Goal: Task Accomplishment & Management: Use online tool/utility

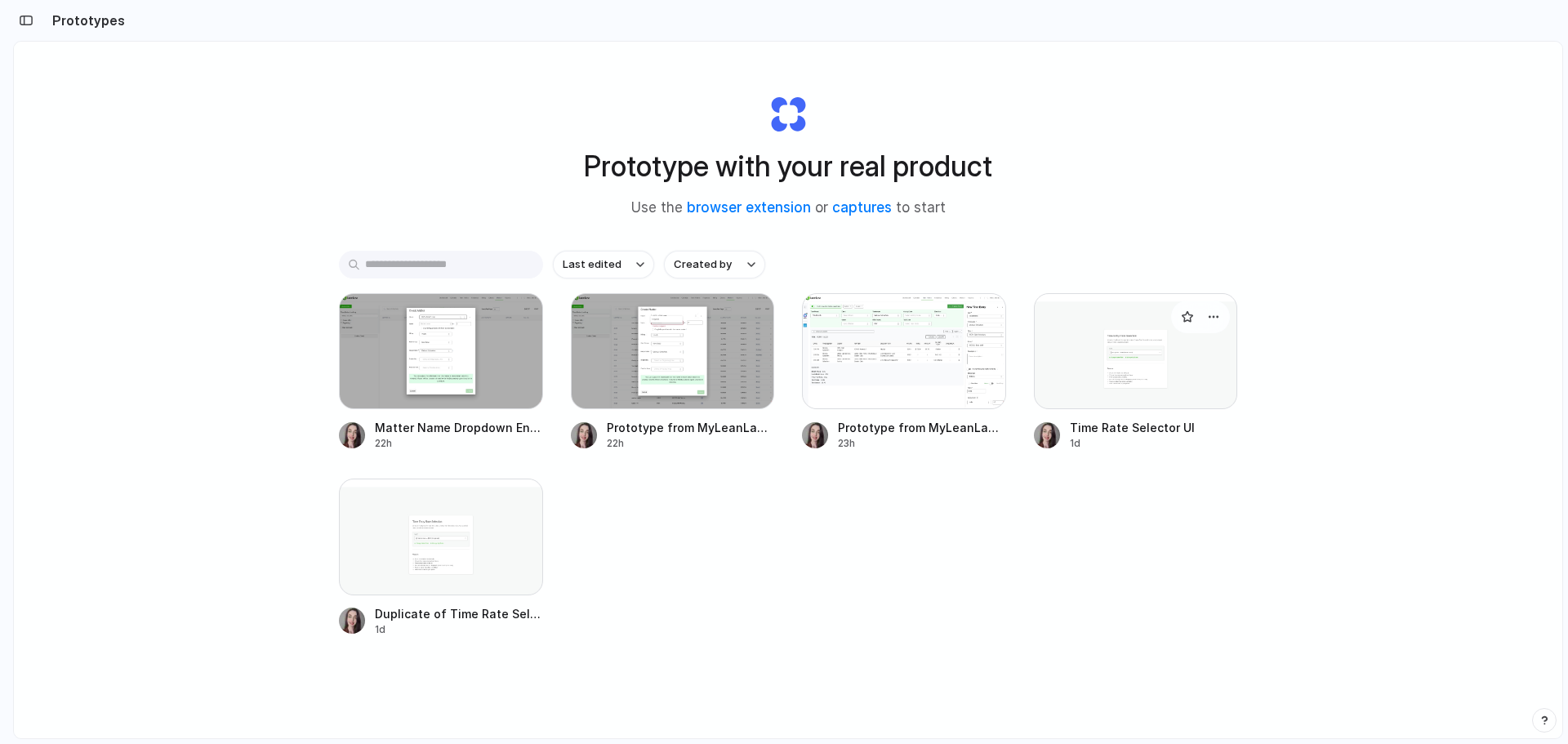
click at [1155, 356] on div at bounding box center [1136, 351] width 204 height 116
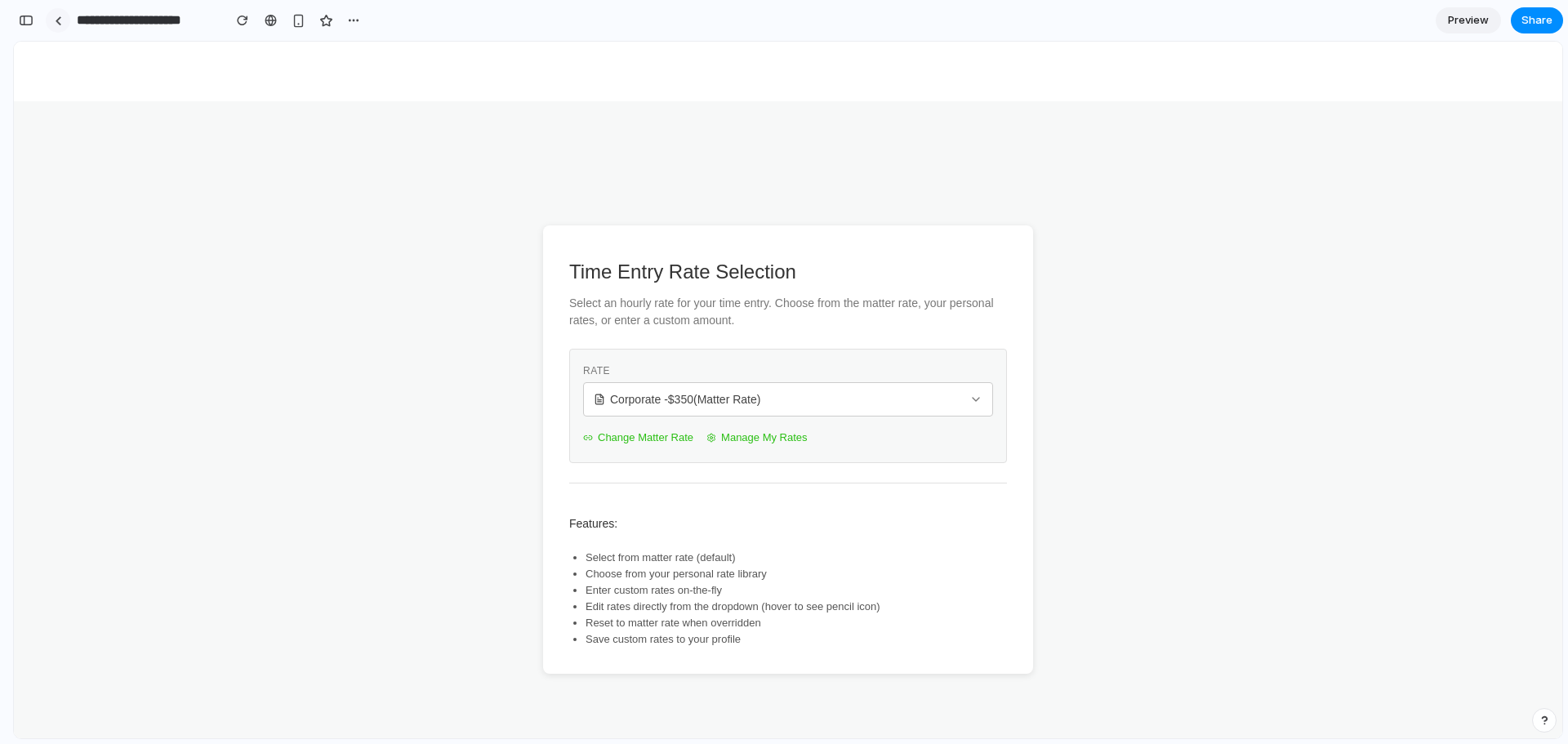
click at [58, 20] on div at bounding box center [58, 21] width 7 height 9
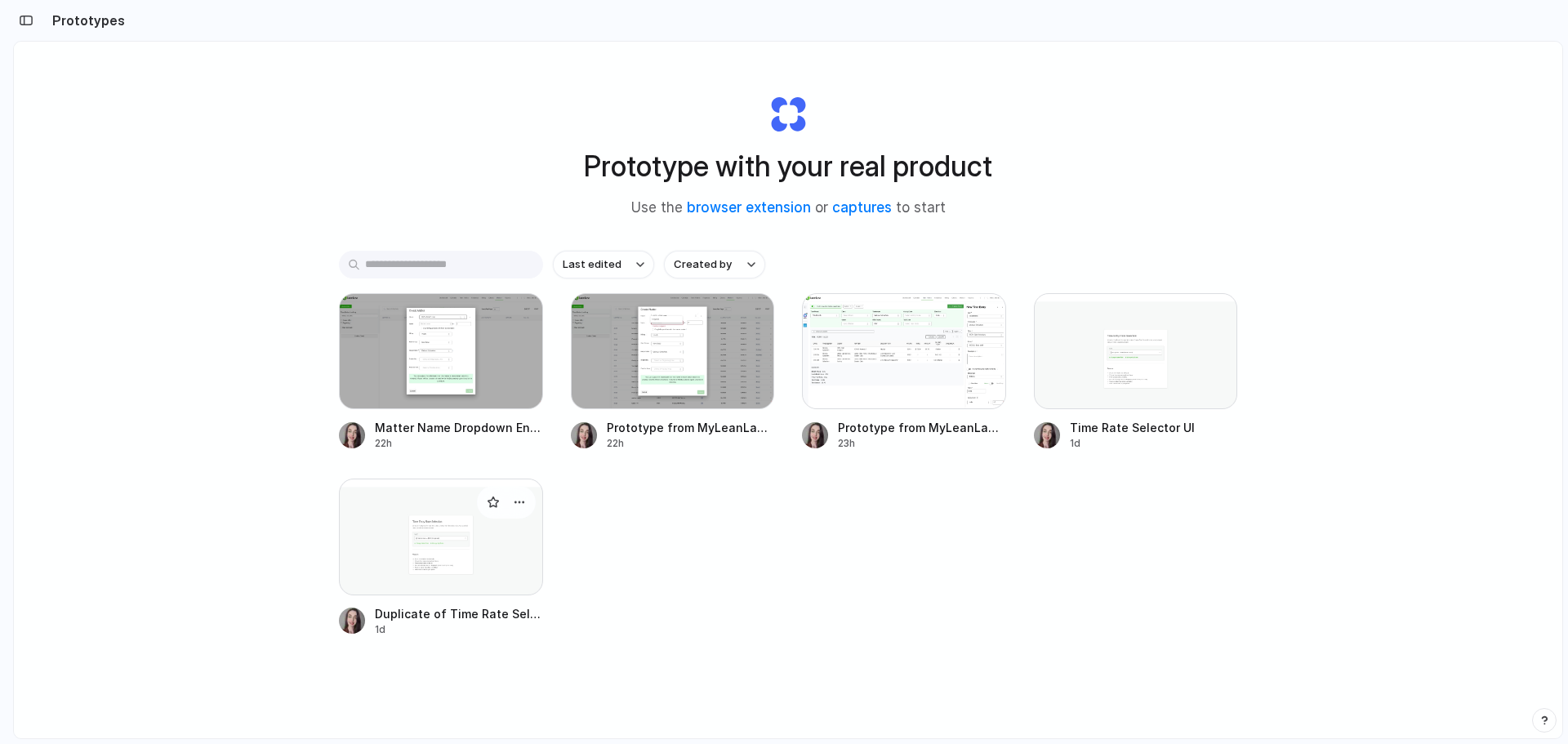
click at [435, 509] on div at bounding box center [440, 536] width 204 height 116
click at [1204, 343] on div at bounding box center [1136, 351] width 204 height 116
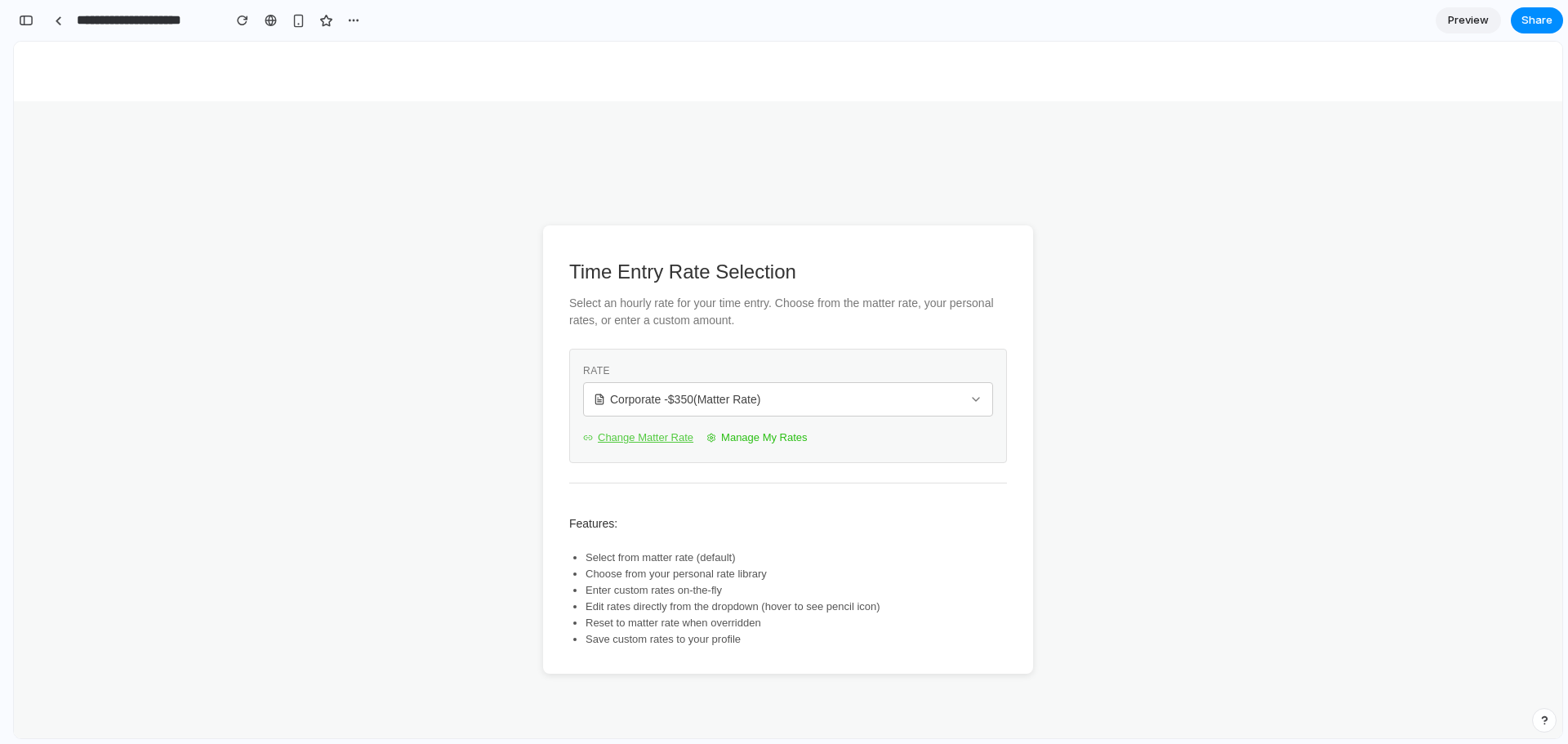
drag, startPoint x: 627, startPoint y: 443, endPoint x: 642, endPoint y: 459, distance: 21.9
click at [642, 459] on div "Rate Corporate - $ 350 (Matter Rate) Change Matter Rate Manage My Rates" at bounding box center [788, 405] width 438 height 114
click at [627, 443] on button "Change Matter Rate" at bounding box center [638, 438] width 110 height 23
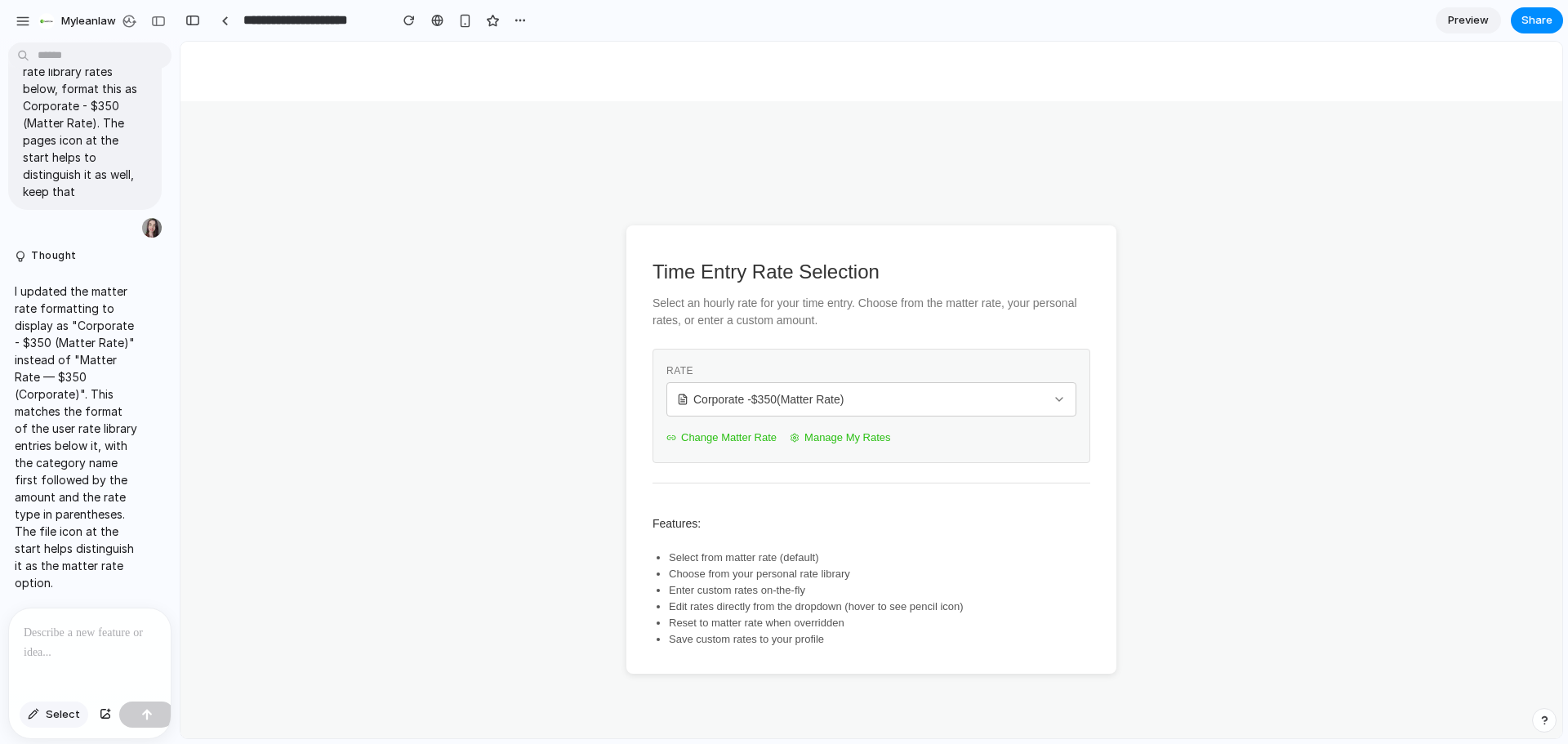
click at [46, 721] on span "Select" at bounding box center [63, 715] width 34 height 16
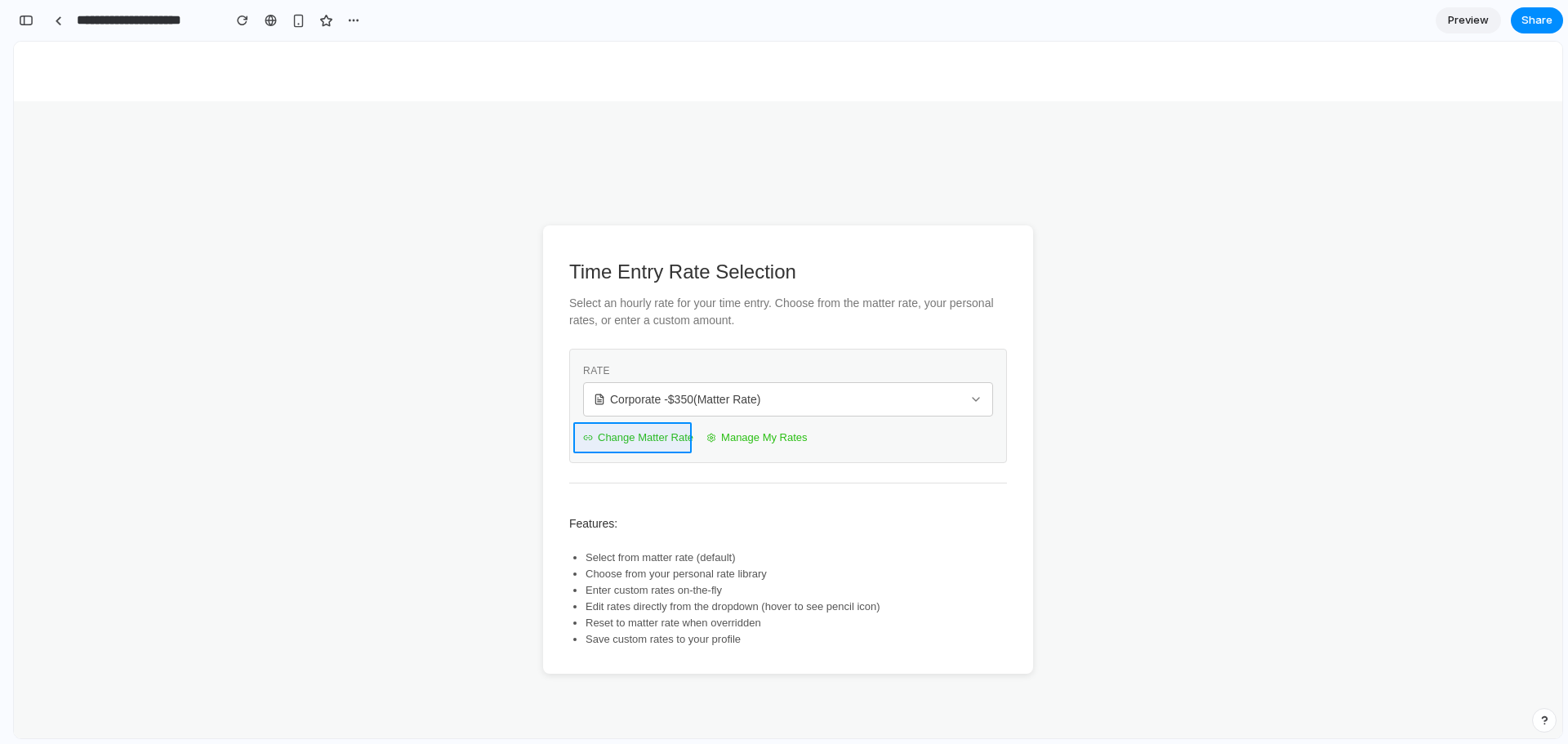
click at [779, 437] on div at bounding box center [871, 390] width 1382 height 697
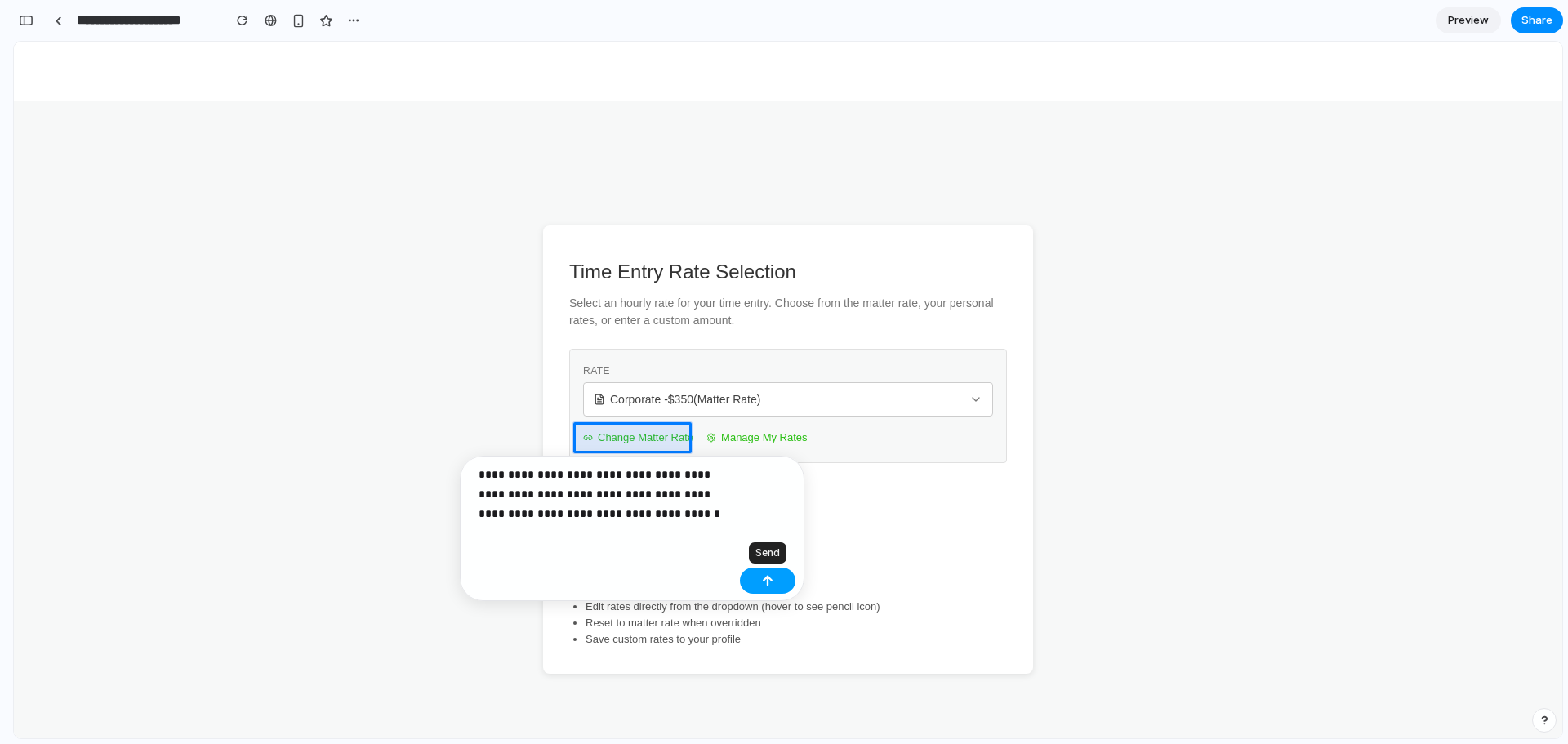
click at [772, 589] on button "button" at bounding box center [768, 581] width 56 height 26
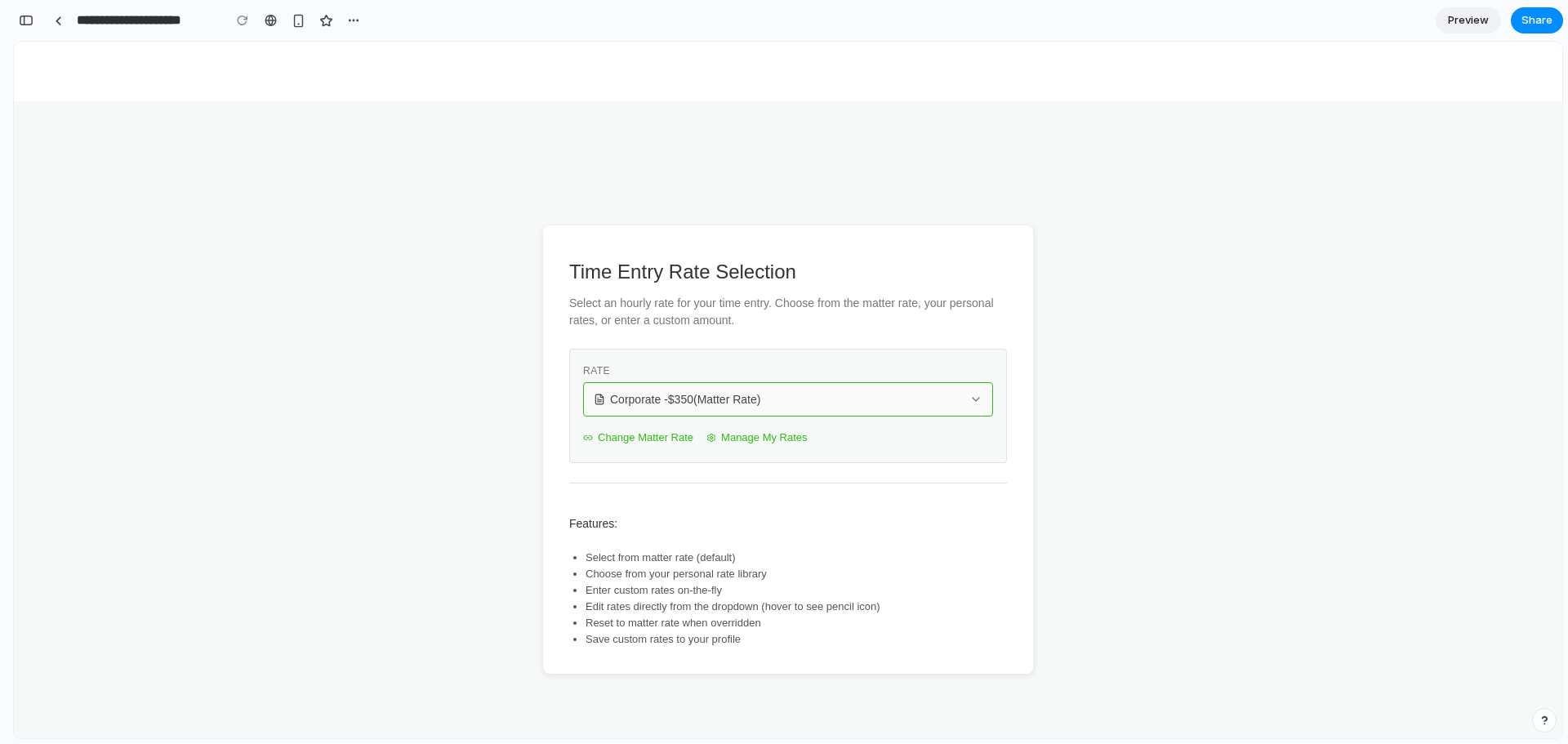
click at [916, 408] on button "Corporate - $ 350 (Matter Rate)" at bounding box center [788, 399] width 410 height 34
click at [808, 326] on div "Corporate - $ 350 (Matter Rate) My Standard Rate — $ 400 Family and Friends — $…" at bounding box center [788, 390] width 1549 height 697
click at [840, 404] on div "Corporate - $ 350 (Matter Rate)" at bounding box center [778, 399] width 369 height 16
click at [955, 485] on div "Corporate - $ 350 (Matter Rate) My Standard Rate — $ 400 Family and Friends — $…" at bounding box center [788, 390] width 1549 height 697
click at [909, 398] on div "Corporate - $ 350 (Matter Rate)" at bounding box center [778, 399] width 369 height 16
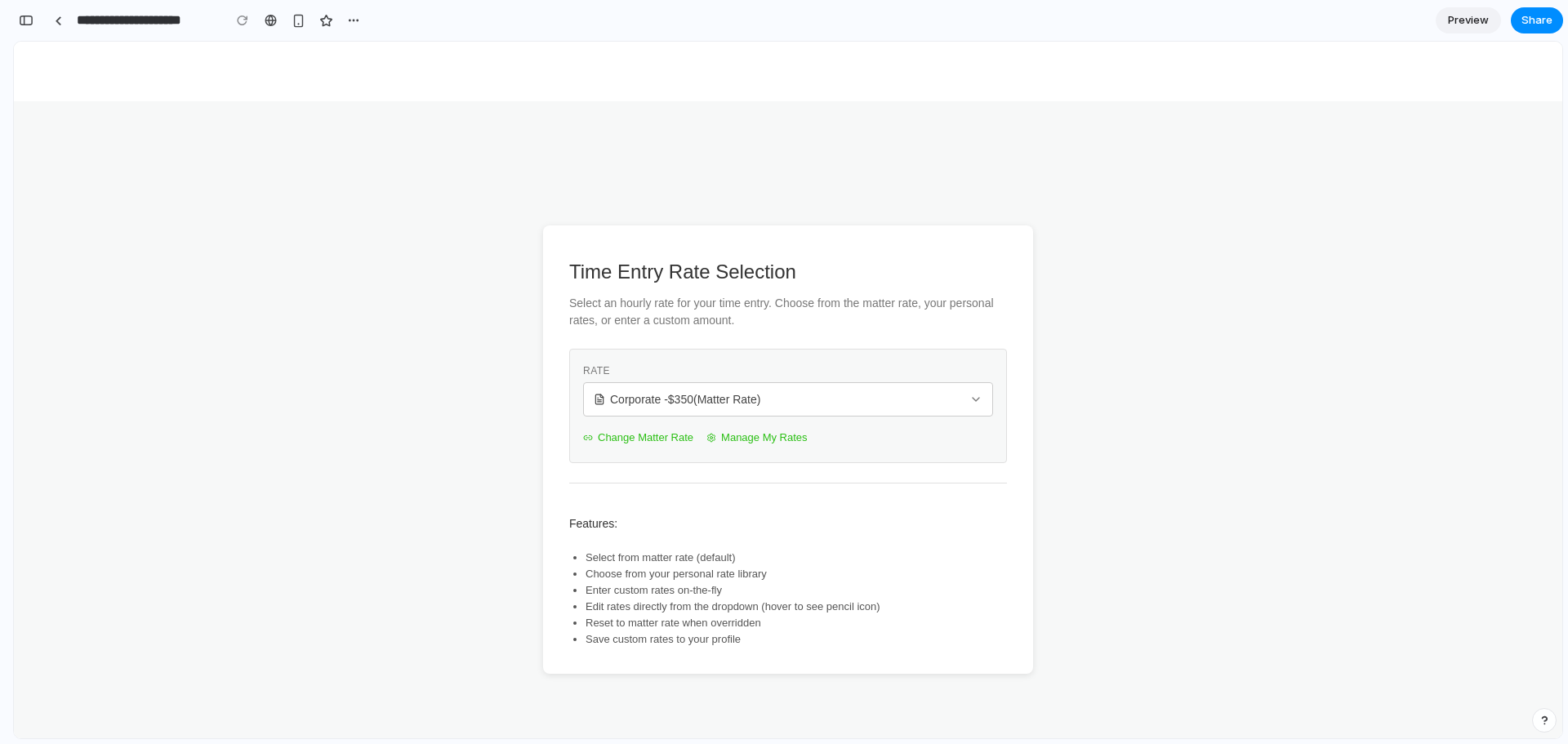
click at [879, 524] on div "Corporate - $ 350 (Matter Rate) My Standard Rate — $ 400 Family and Friends — $…" at bounding box center [788, 390] width 1549 height 697
click at [1535, 19] on span "Share" at bounding box center [1538, 21] width 31 height 16
click at [1397, 347] on div "Share ' Time Rate Selector UI ' Invite [PERSON_NAME] Creator Anyone at Myleanla…" at bounding box center [784, 372] width 1568 height 744
click at [357, 16] on div "button" at bounding box center [353, 21] width 13 height 13
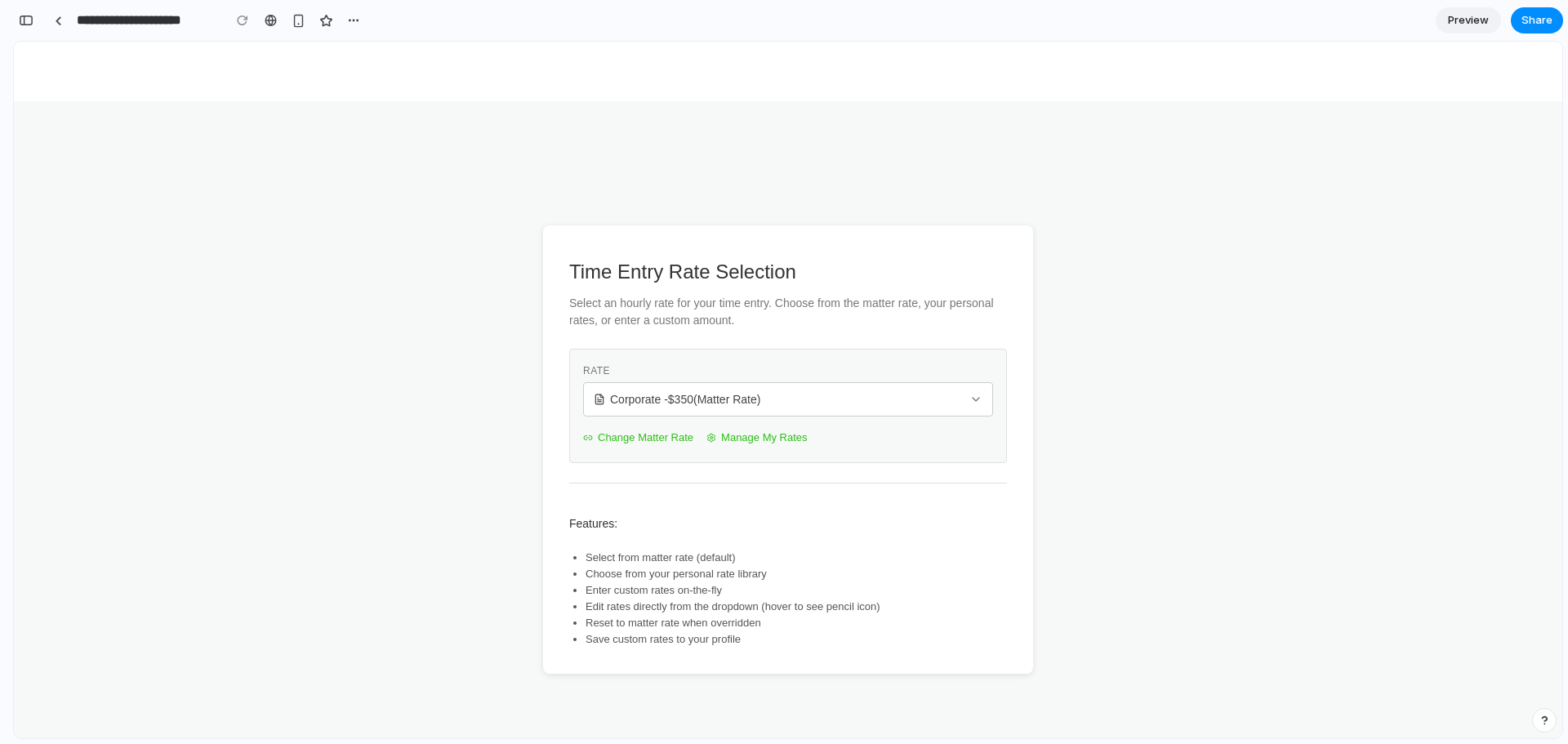
click at [264, 102] on div "Duplicate Delete" at bounding box center [784, 372] width 1568 height 744
click at [25, 23] on div "button" at bounding box center [26, 21] width 15 height 11
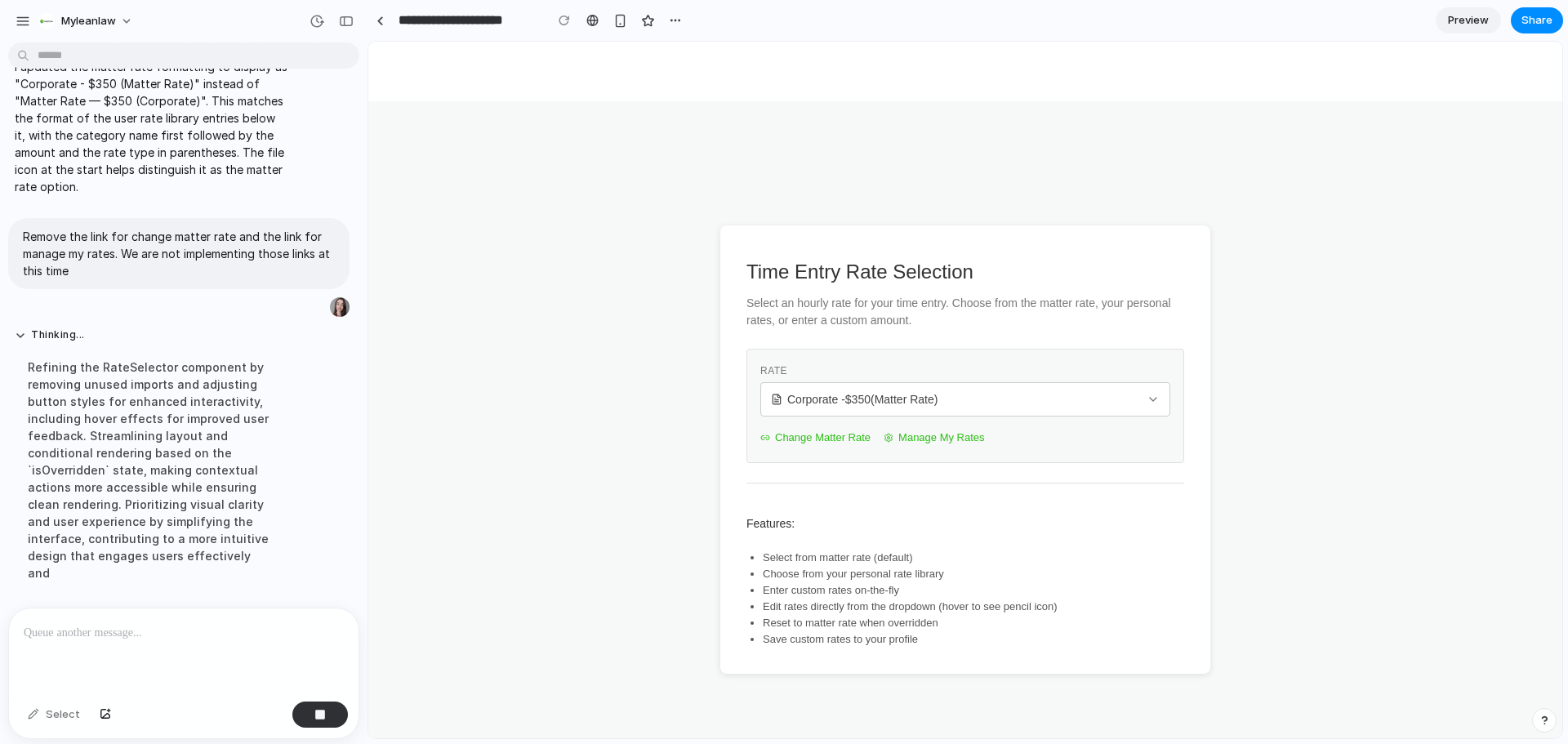
scroll to position [2289, 0]
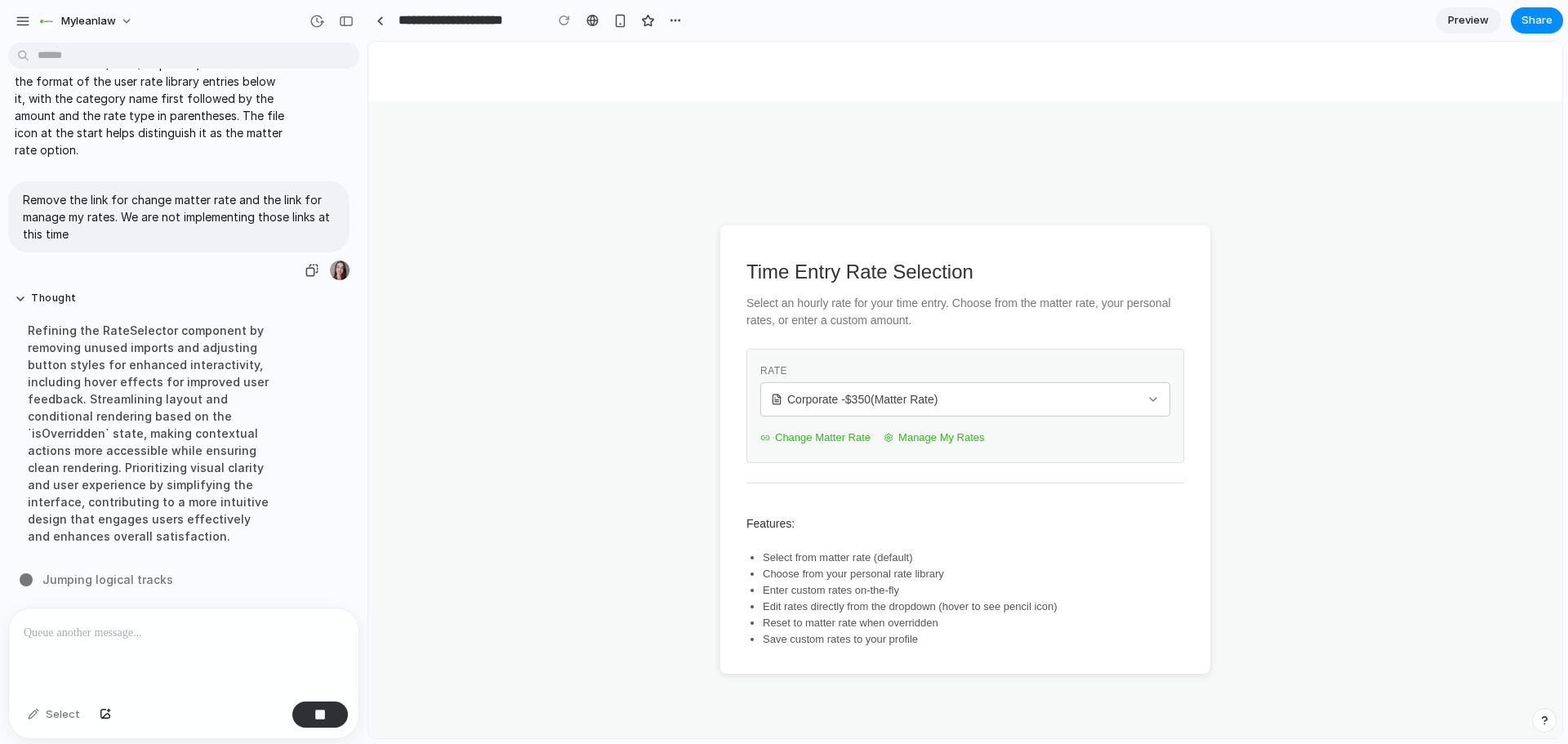
drag, startPoint x: 221, startPoint y: 232, endPoint x: 189, endPoint y: 422, distance: 192.7
click at [189, 422] on div "Refining the RateSelector component by removing unused imports and adjusting bu…" at bounding box center [151, 434] width 273 height 243
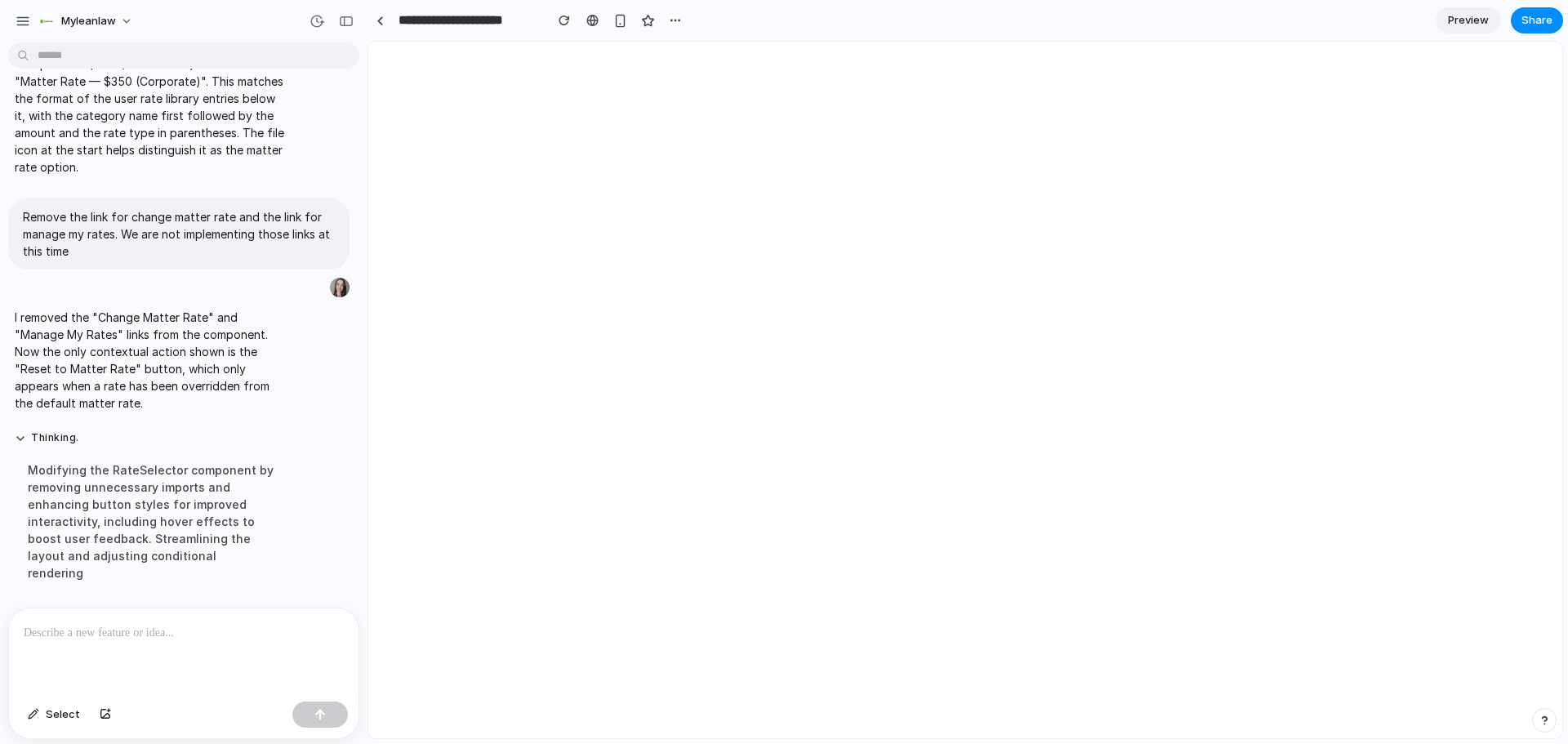
scroll to position [0, 0]
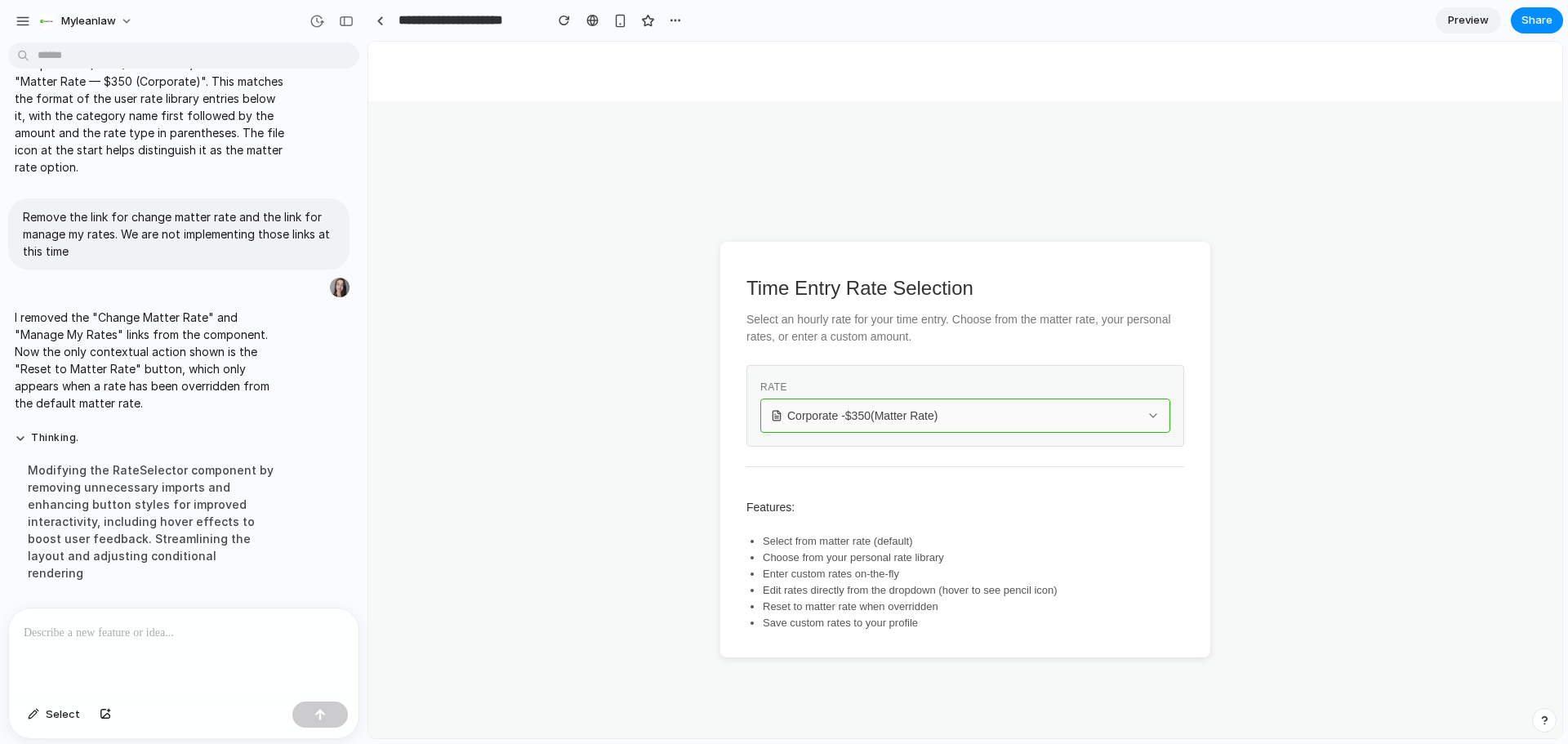
click at [1039, 413] on div "Corporate - $ 350 (Matter Rate)" at bounding box center [955, 416] width 369 height 16
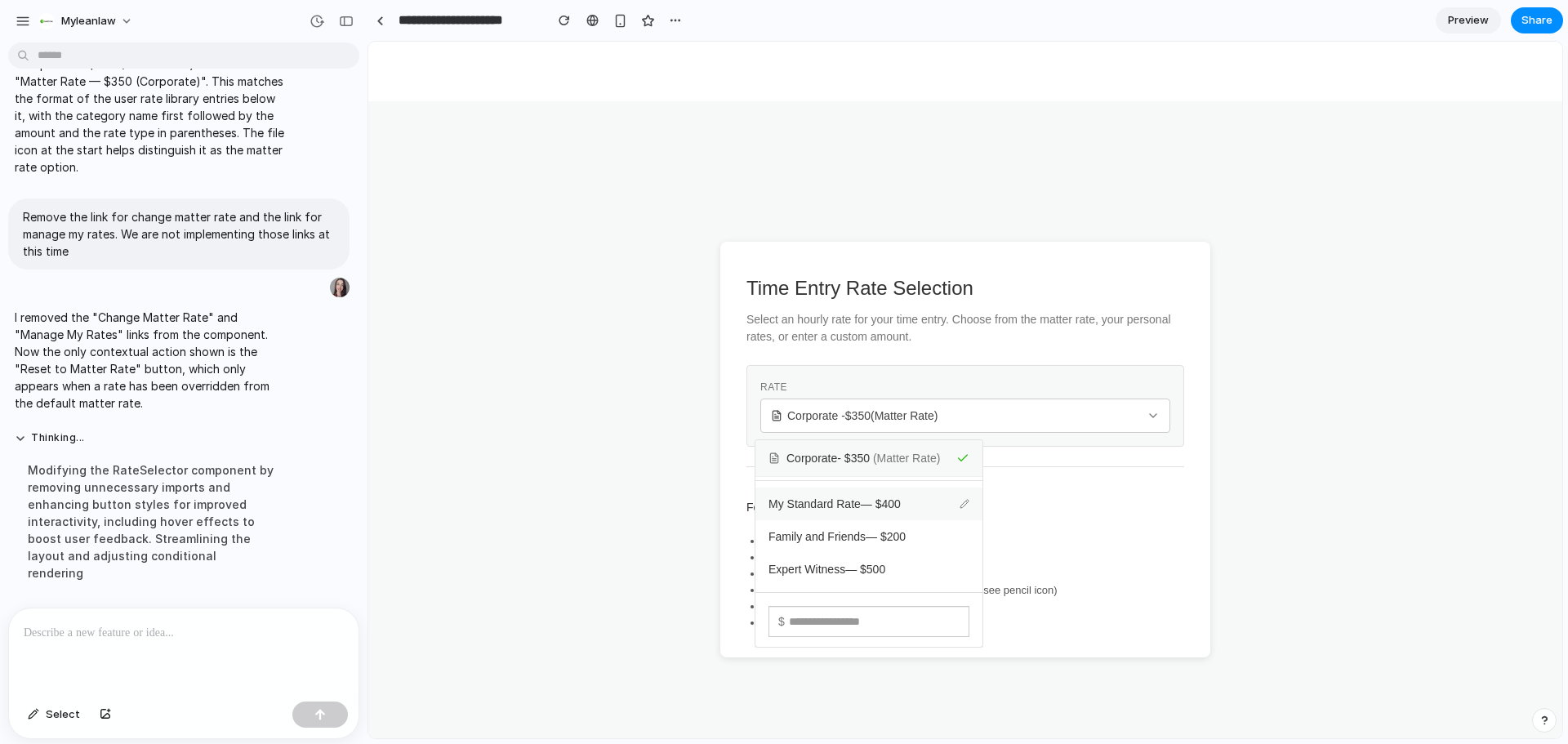
click at [920, 498] on div "My Standard Rate — $ 400" at bounding box center [868, 504] width 227 height 33
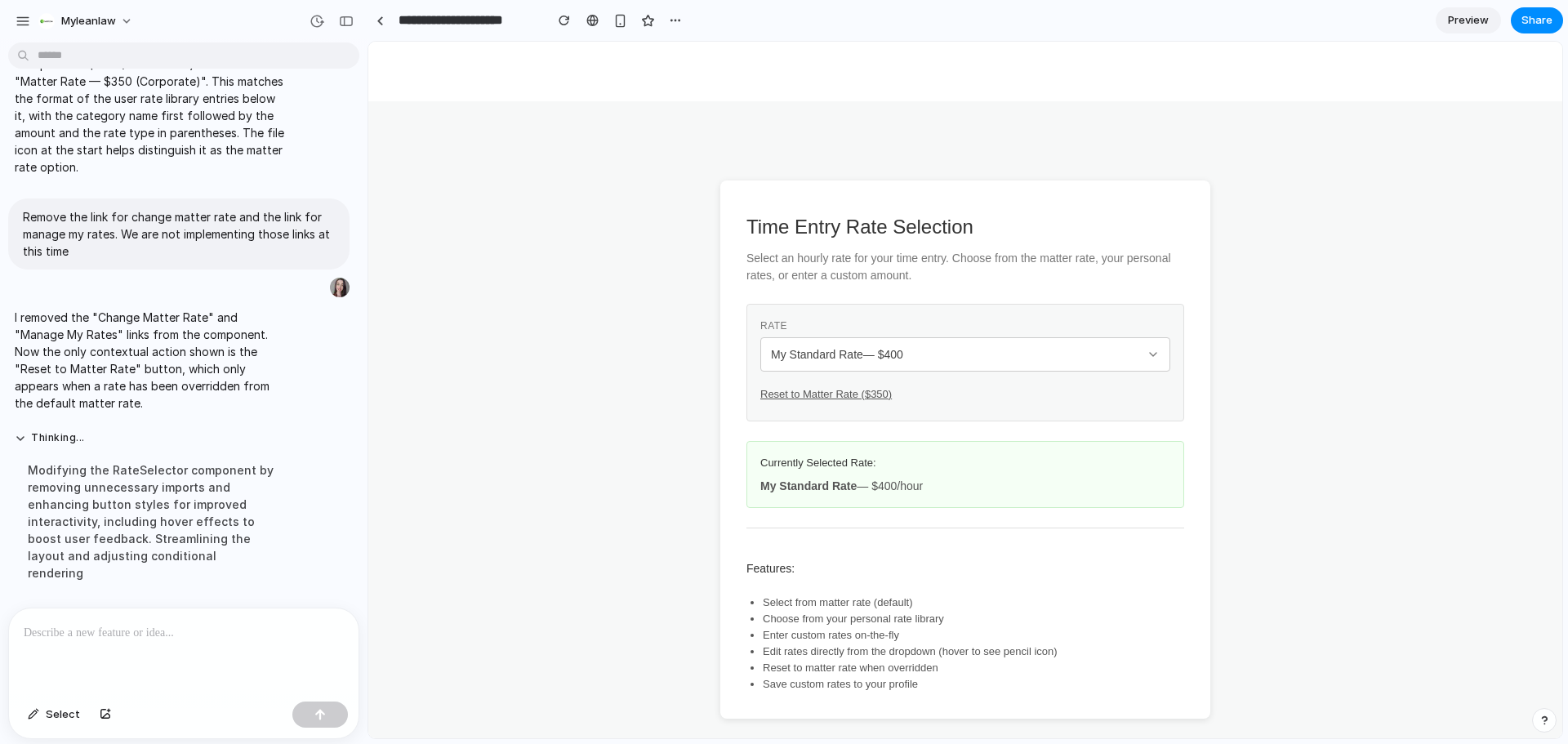
click at [175, 635] on p at bounding box center [184, 633] width 320 height 20
click at [71, 714] on span "Select" at bounding box center [63, 715] width 34 height 16
click at [52, 716] on span "Select" at bounding box center [63, 715] width 34 height 16
click at [838, 349] on span "My Standard Rate — $ 400" at bounding box center [836, 354] width 132 height 16
click at [1315, 358] on div "Corporate - $ 350 (Matter Rate) My Standard Rate — $ 400 Family and Friends — $…" at bounding box center [965, 390] width 1194 height 697
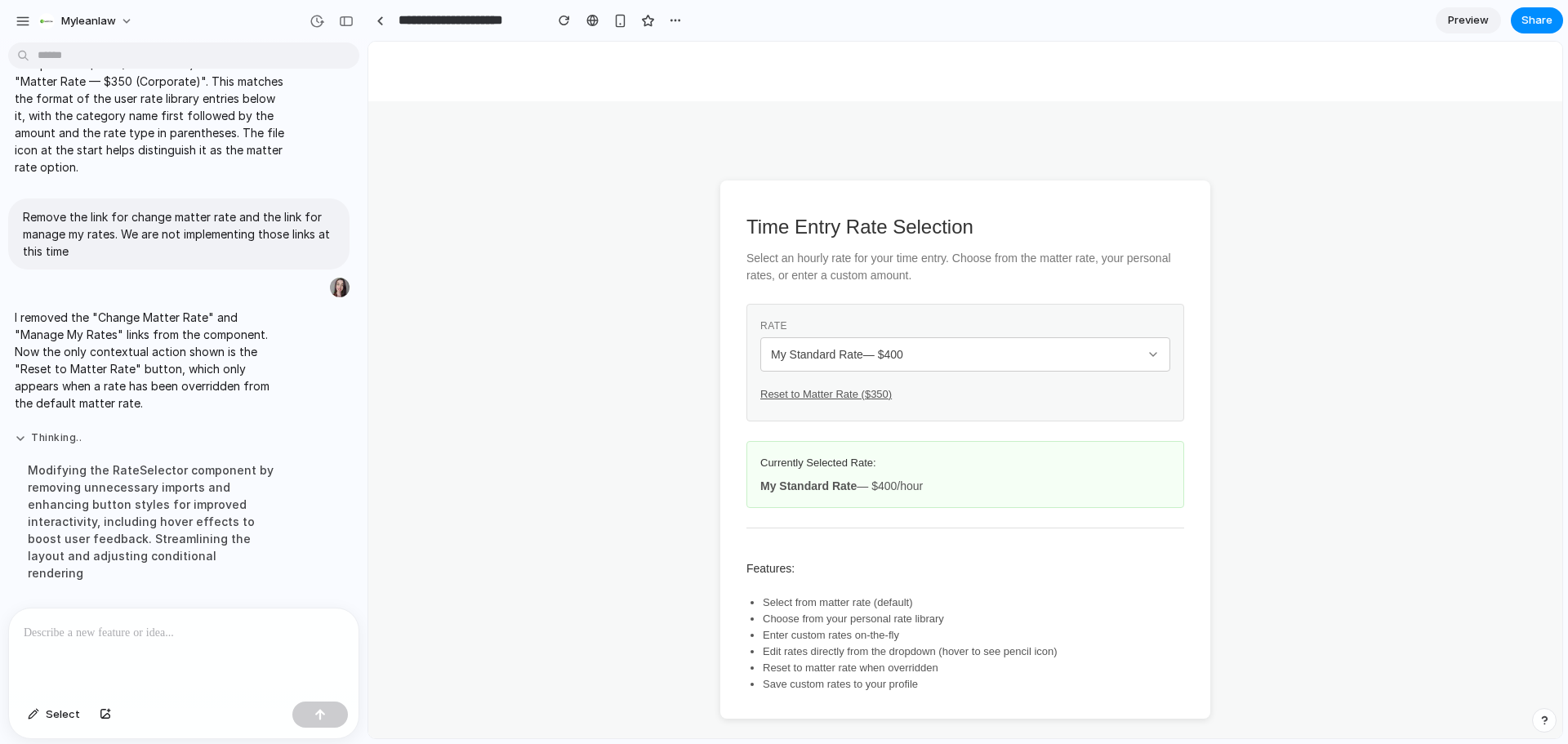
click at [39, 445] on button "Thinking .." at bounding box center [151, 438] width 273 height 14
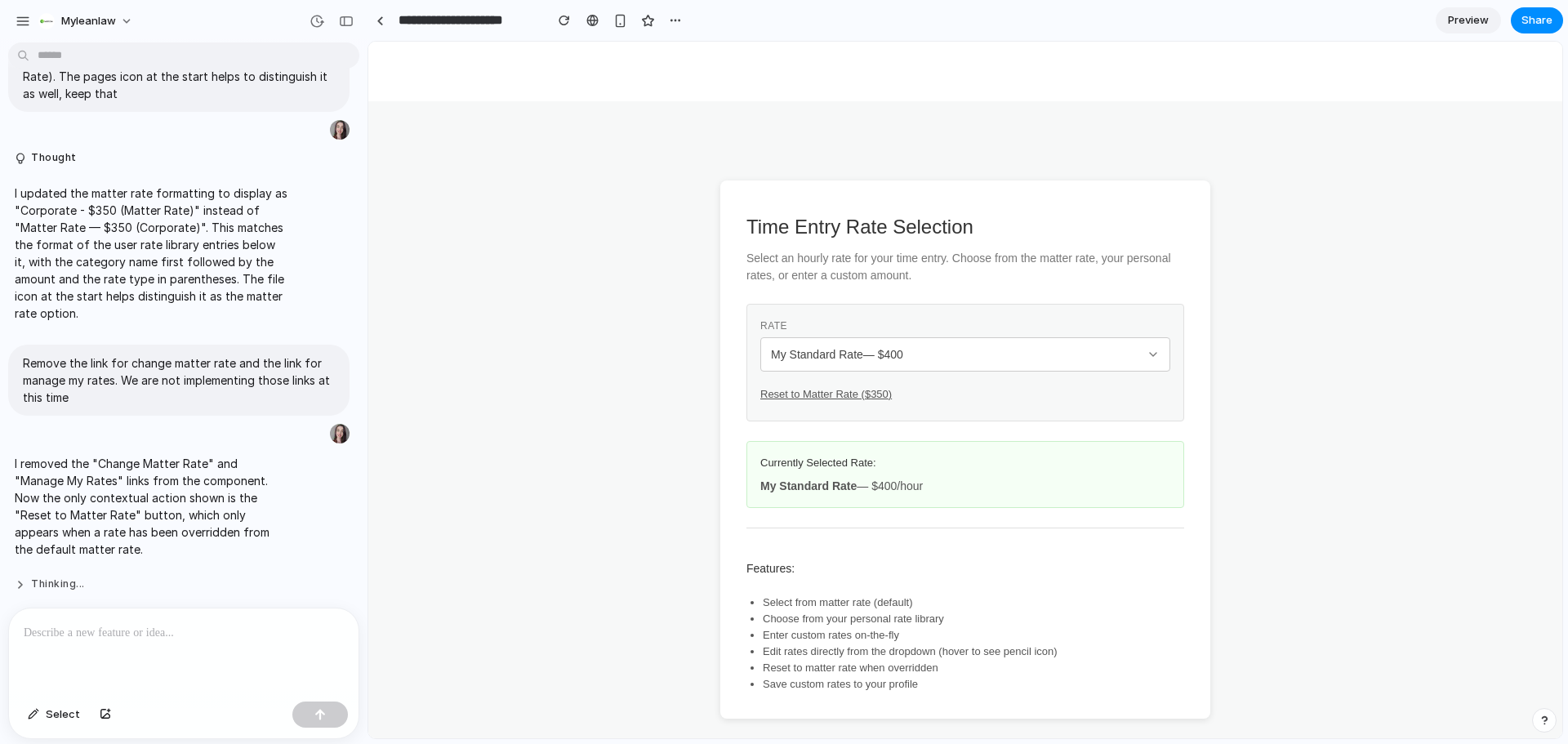
scroll to position [2126, 0]
click at [1488, 14] on link "Preview" at bounding box center [1469, 21] width 66 height 26
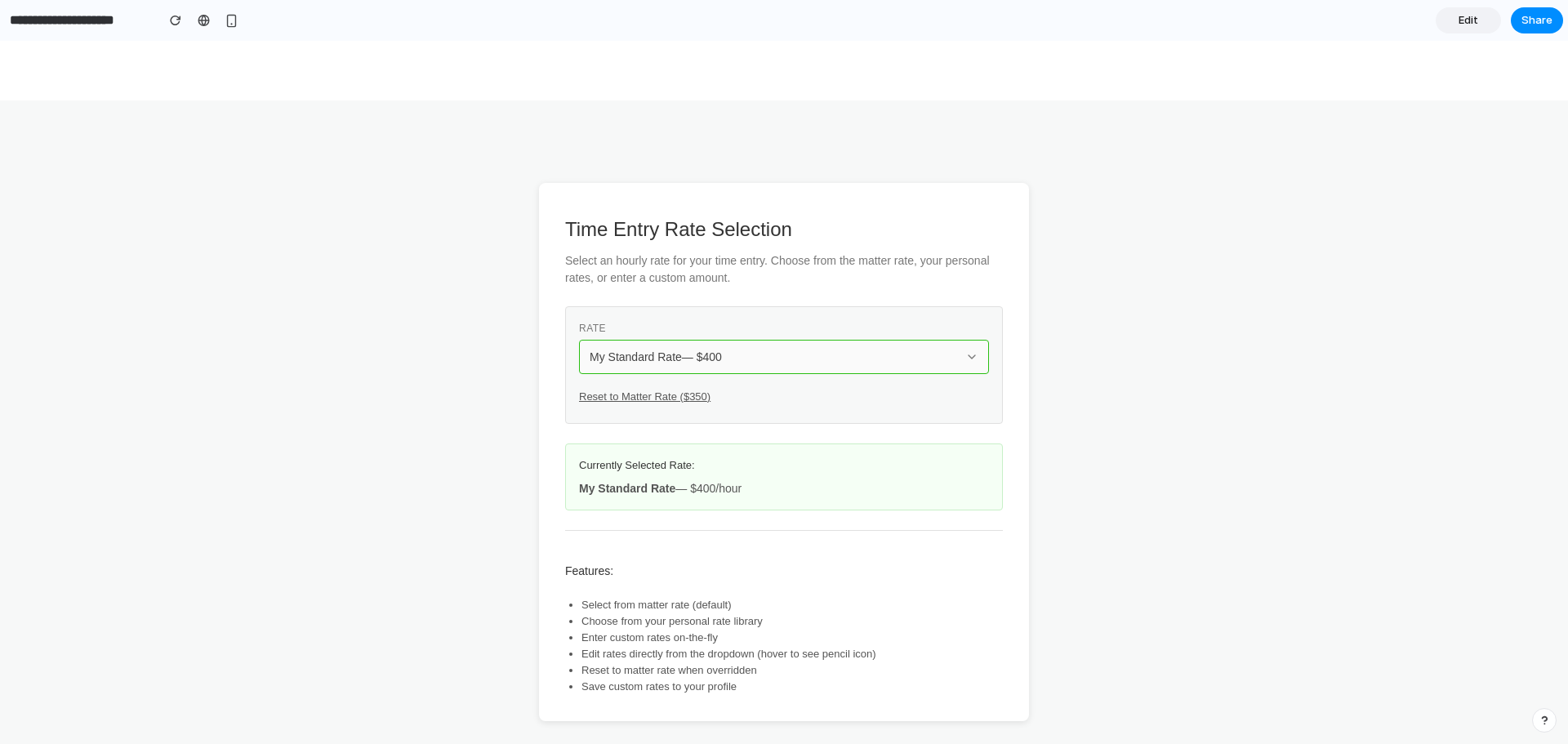
click at [750, 366] on button "My Standard Rate — $ 400" at bounding box center [784, 357] width 410 height 34
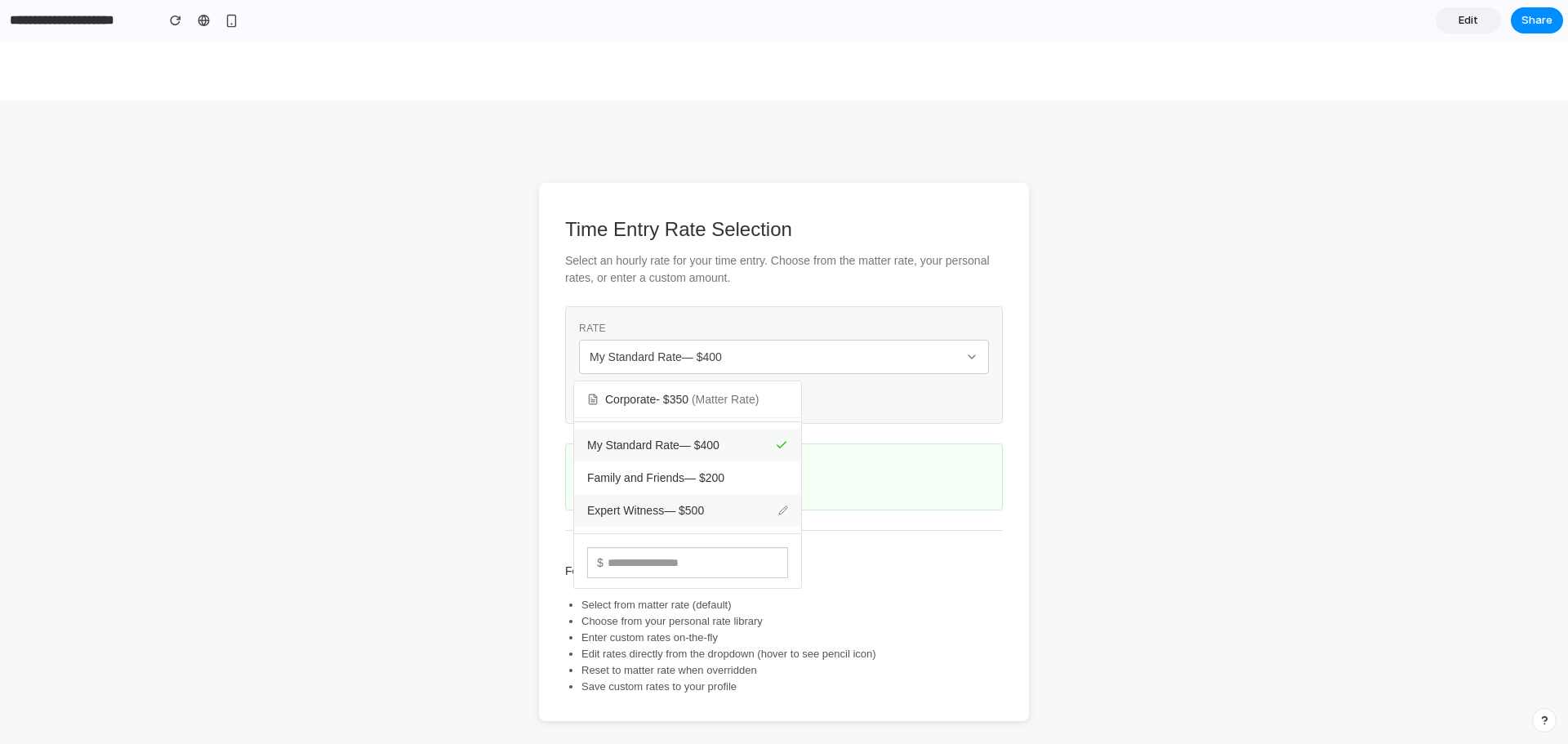
click at [782, 510] on icon at bounding box center [783, 511] width 8 height 8
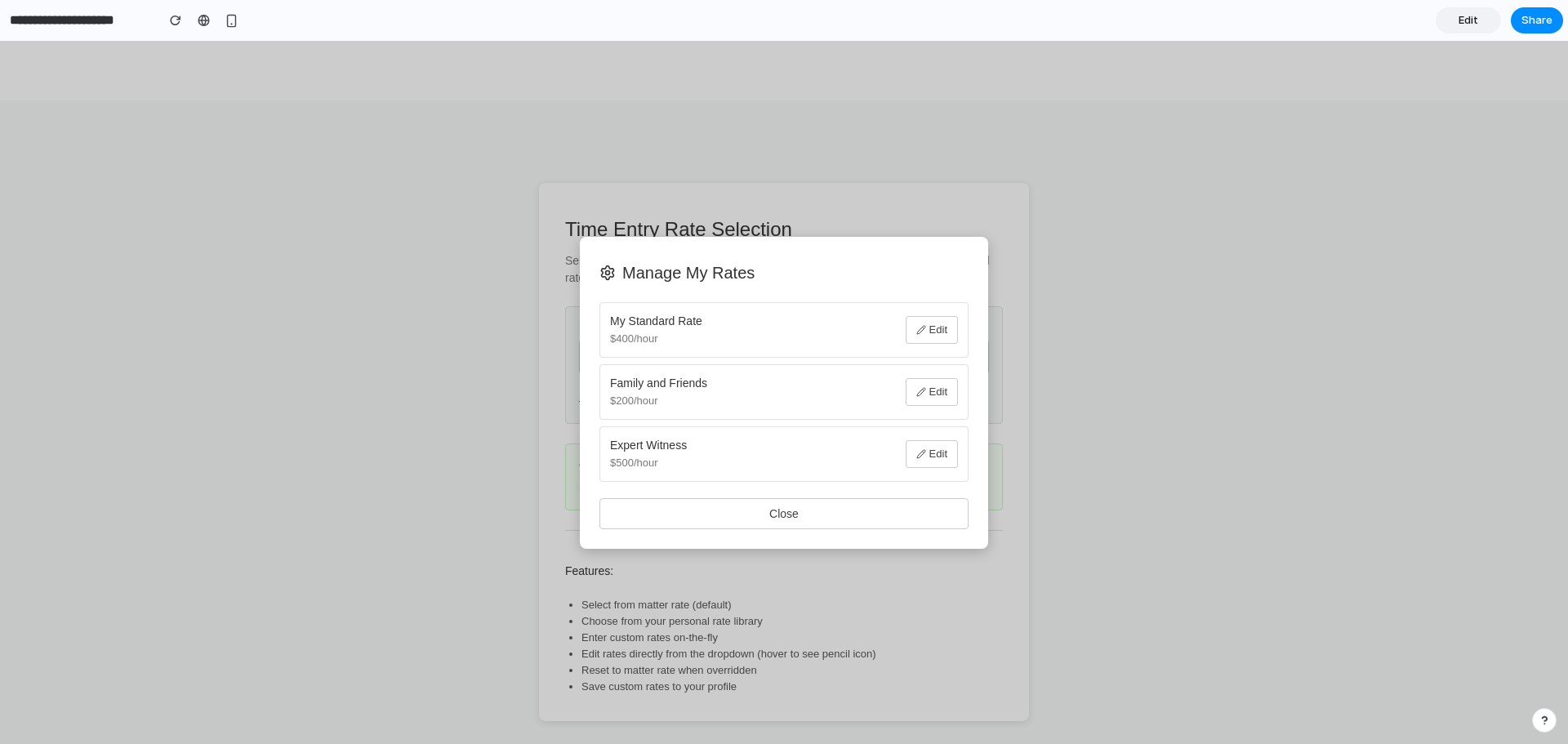
click at [782, 510] on button "Close" at bounding box center [784, 514] width 369 height 31
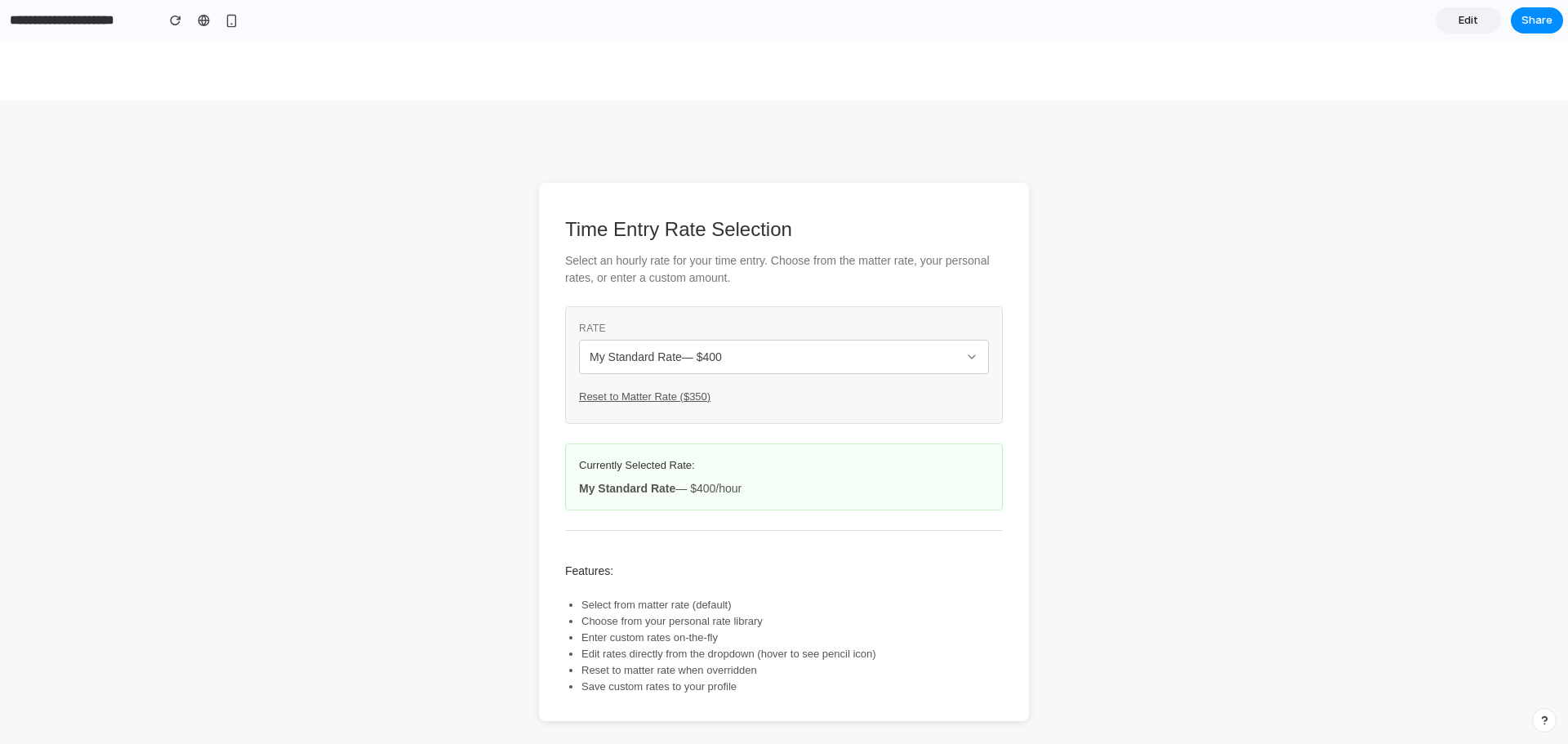
click at [1492, 31] on link "Edit" at bounding box center [1469, 21] width 66 height 26
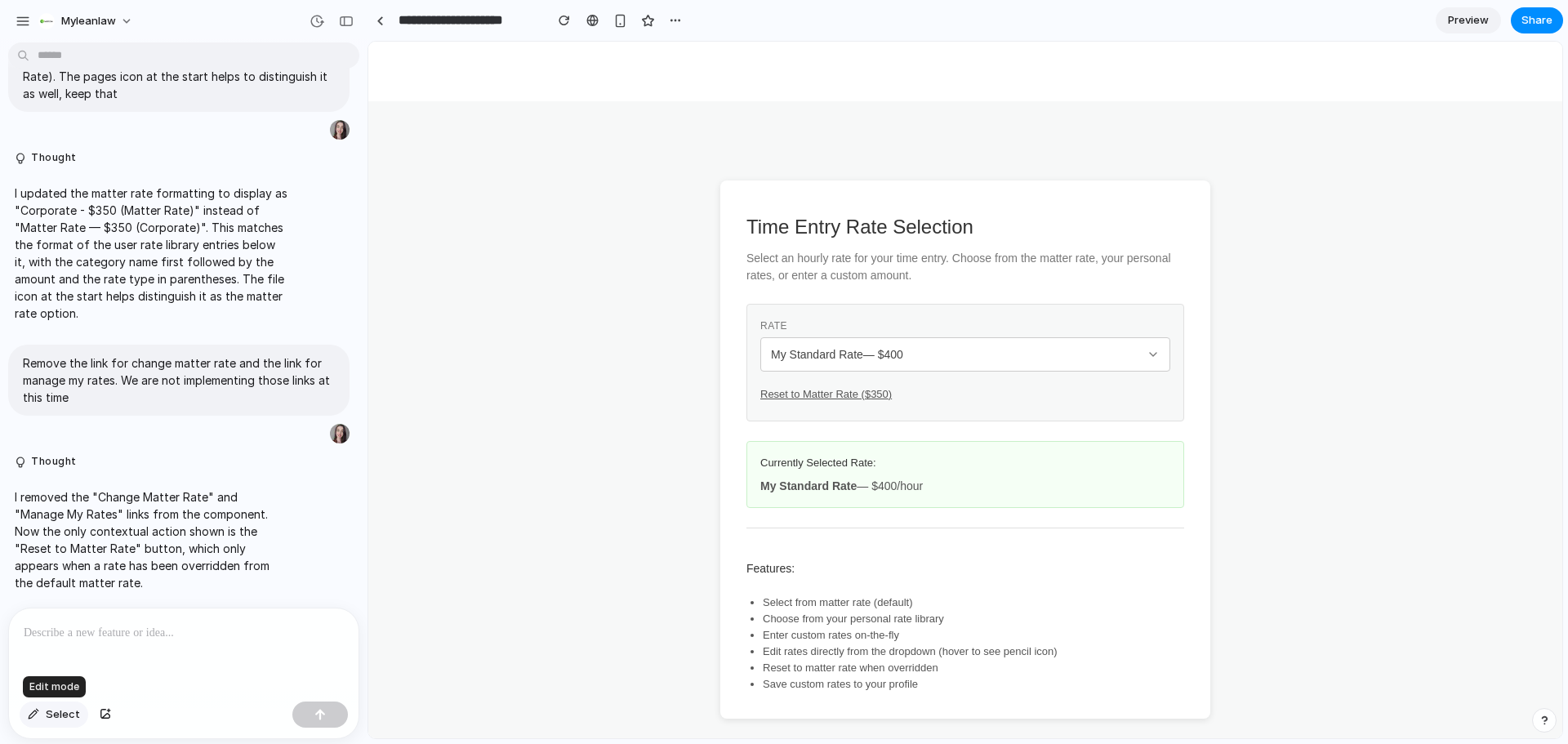
click at [57, 718] on span "Select" at bounding box center [63, 715] width 34 height 16
click at [963, 362] on div "My Standard Rate — $ 400" at bounding box center [955, 354] width 369 height 16
click at [52, 716] on span "Select" at bounding box center [63, 715] width 34 height 16
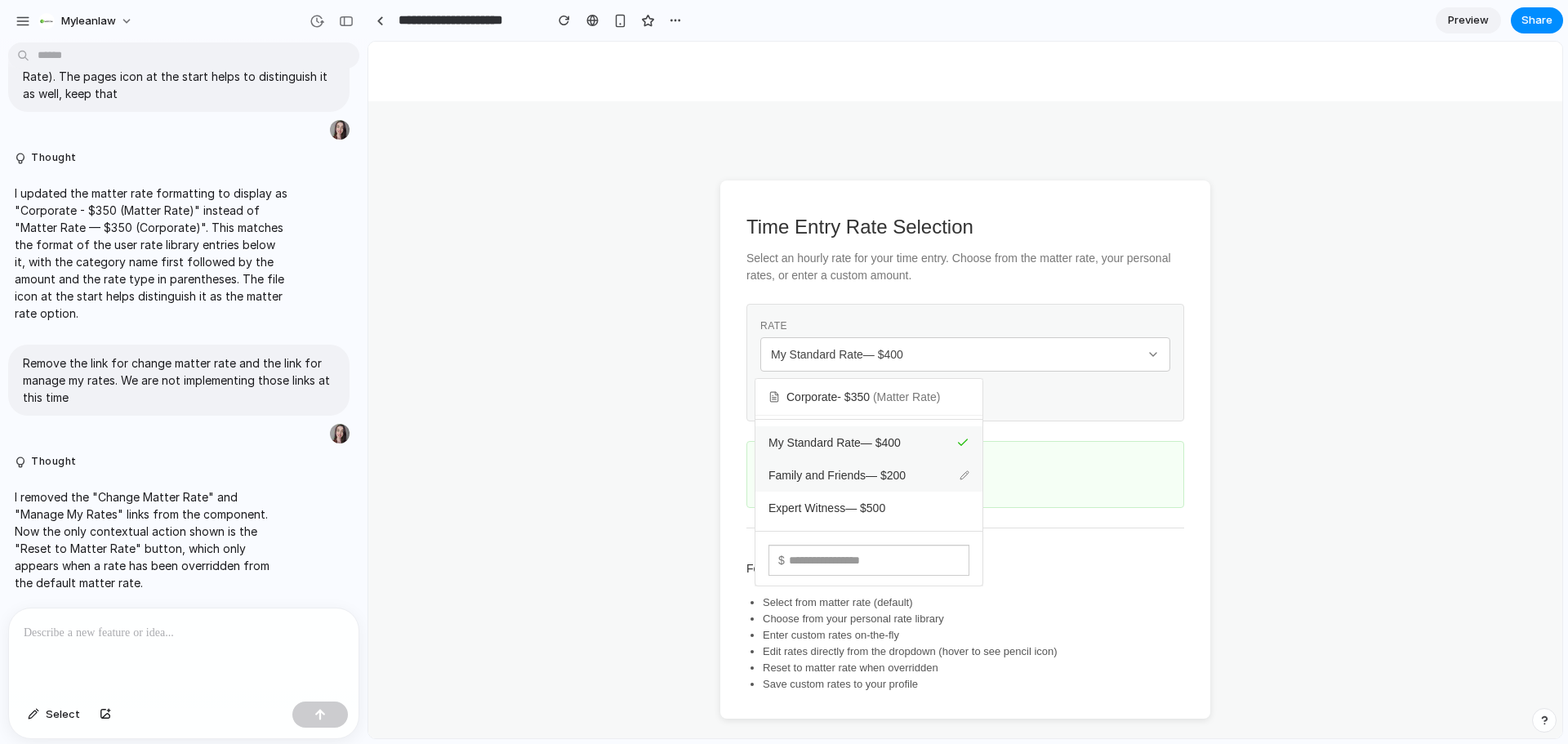
click at [964, 475] on icon at bounding box center [964, 476] width 10 height 10
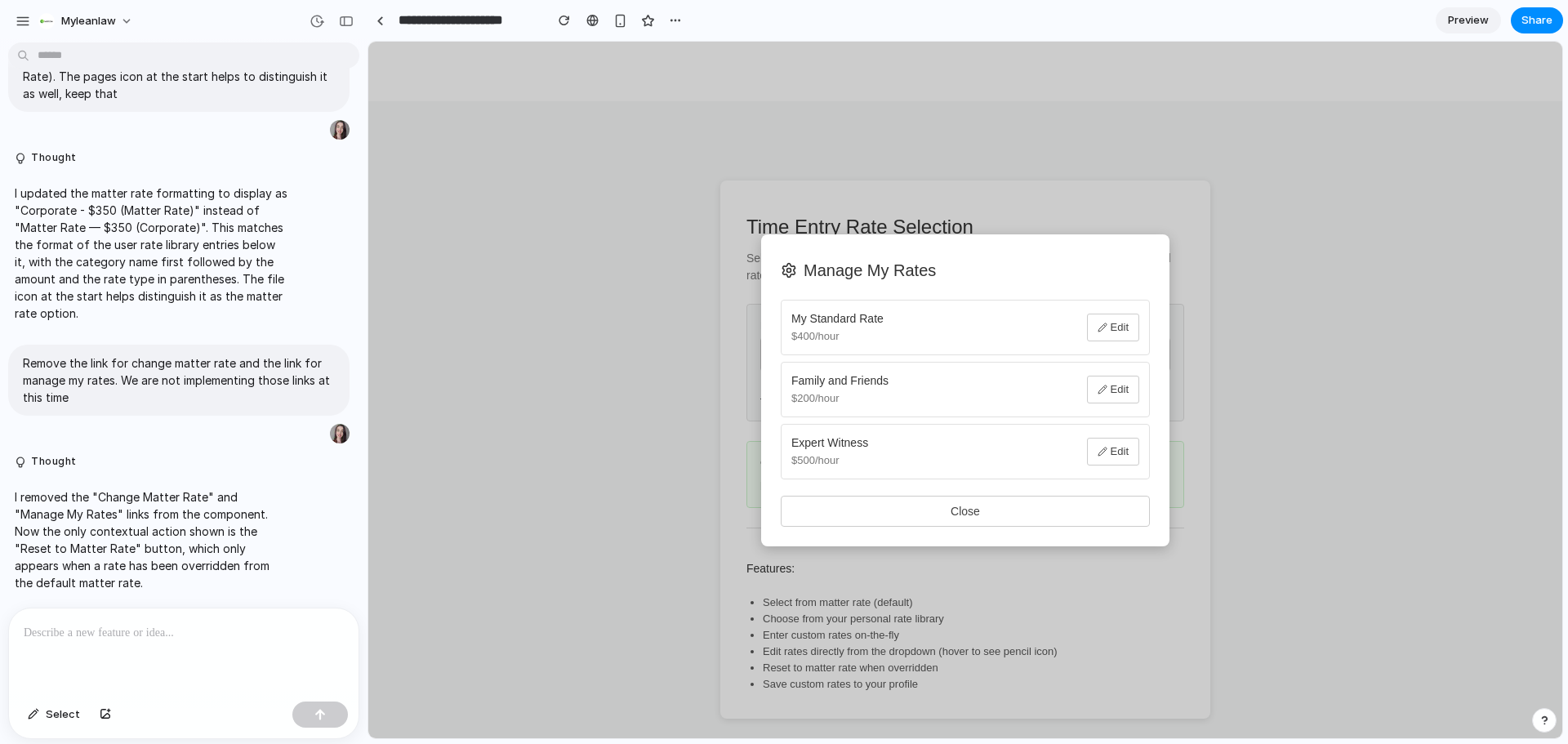
click at [959, 522] on button "Close" at bounding box center [965, 512] width 369 height 31
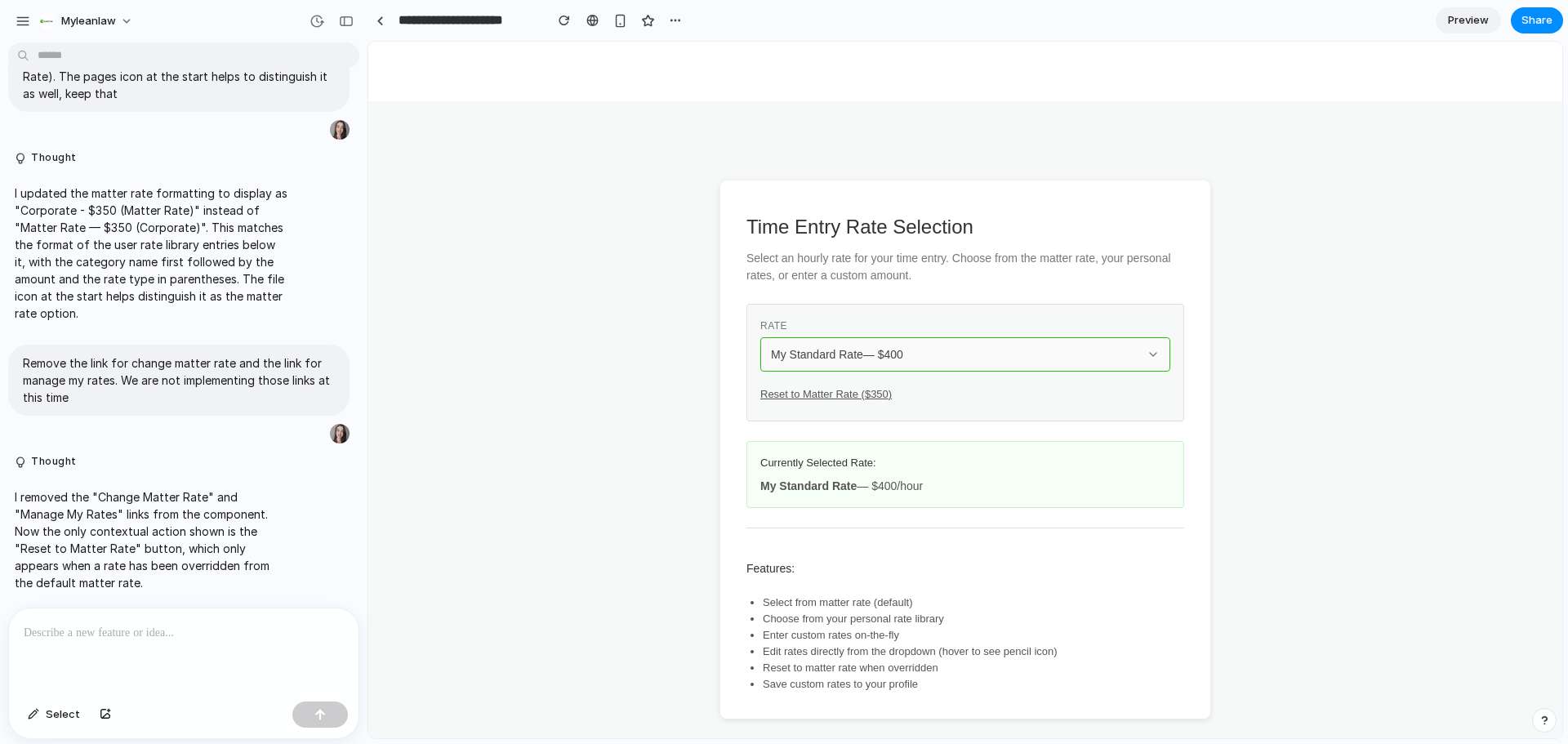
click at [912, 360] on div "My Standard Rate — $ 400" at bounding box center [955, 354] width 369 height 16
drag, startPoint x: 966, startPoint y: 440, endPoint x: 887, endPoint y: 64, distance: 384.2
click at [887, 64] on div "Corporate - $ 350 (Matter Rate) My Standard Rate — $ 400 Family and Friends — $…" at bounding box center [965, 390] width 1194 height 697
click at [1456, 25] on span "Preview" at bounding box center [1469, 21] width 41 height 16
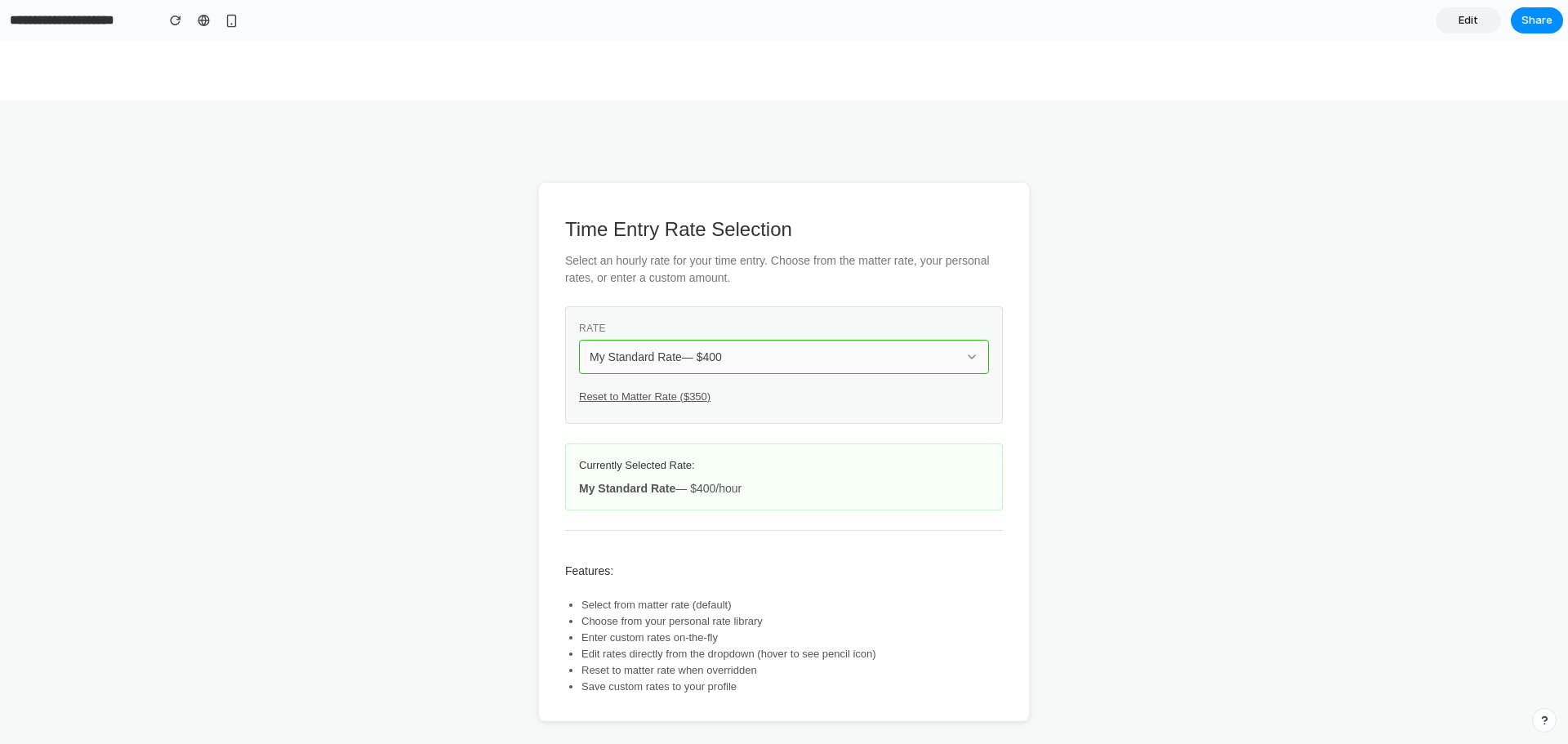
click at [793, 354] on div "My Standard Rate — $ 400" at bounding box center [774, 357] width 369 height 16
click at [1502, 249] on div "Corporate - $ 350 (Matter Rate) My Standard Rate — $ 400 Family and Friends — $…" at bounding box center [784, 393] width 1568 height 704
click at [843, 349] on div "My Standard Rate — $ 400" at bounding box center [774, 357] width 369 height 16
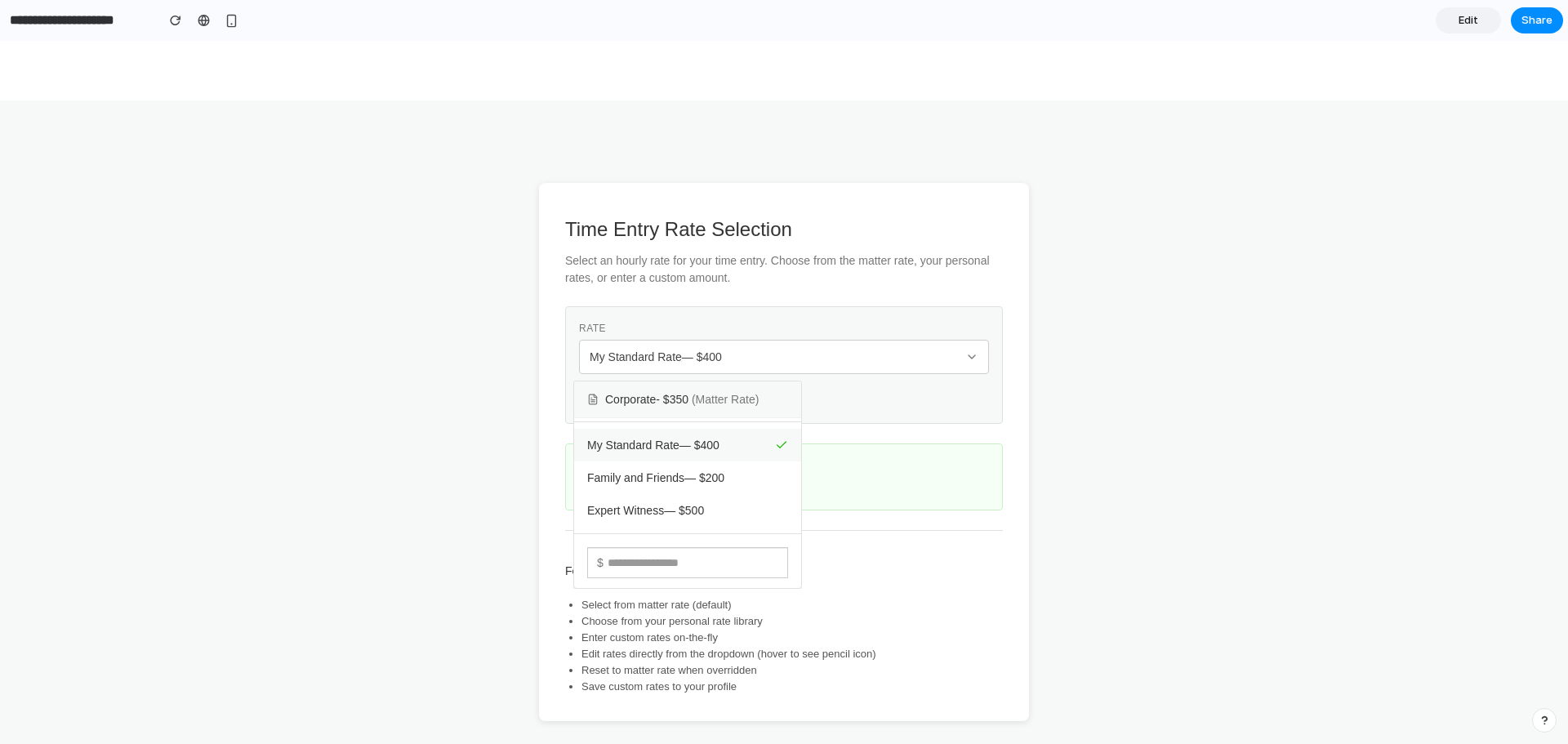
click at [763, 390] on div "Corporate - $ 350 (Matter Rate)" at bounding box center [687, 399] width 227 height 37
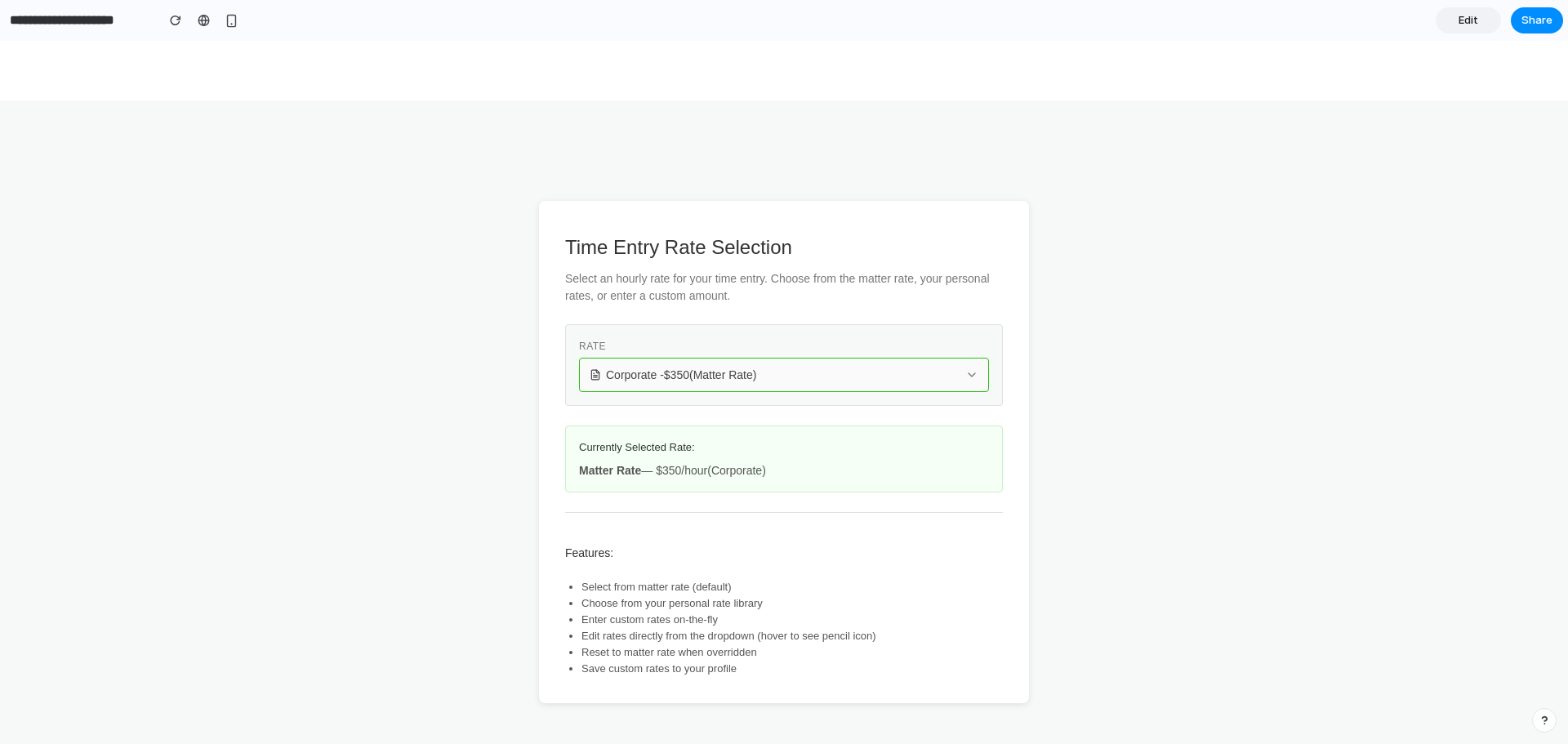
click at [636, 367] on span "Corporate - $ 350 (Matter Rate)" at bounding box center [681, 375] width 150 height 16
click at [650, 377] on div "Corporate - $ 350 (Matter Rate) My Standard Rate — $ 400 Family and Friends — $…" at bounding box center [784, 393] width 1568 height 704
click at [738, 378] on span "Corporate - $ 350 (Matter Rate)" at bounding box center [681, 375] width 150 height 16
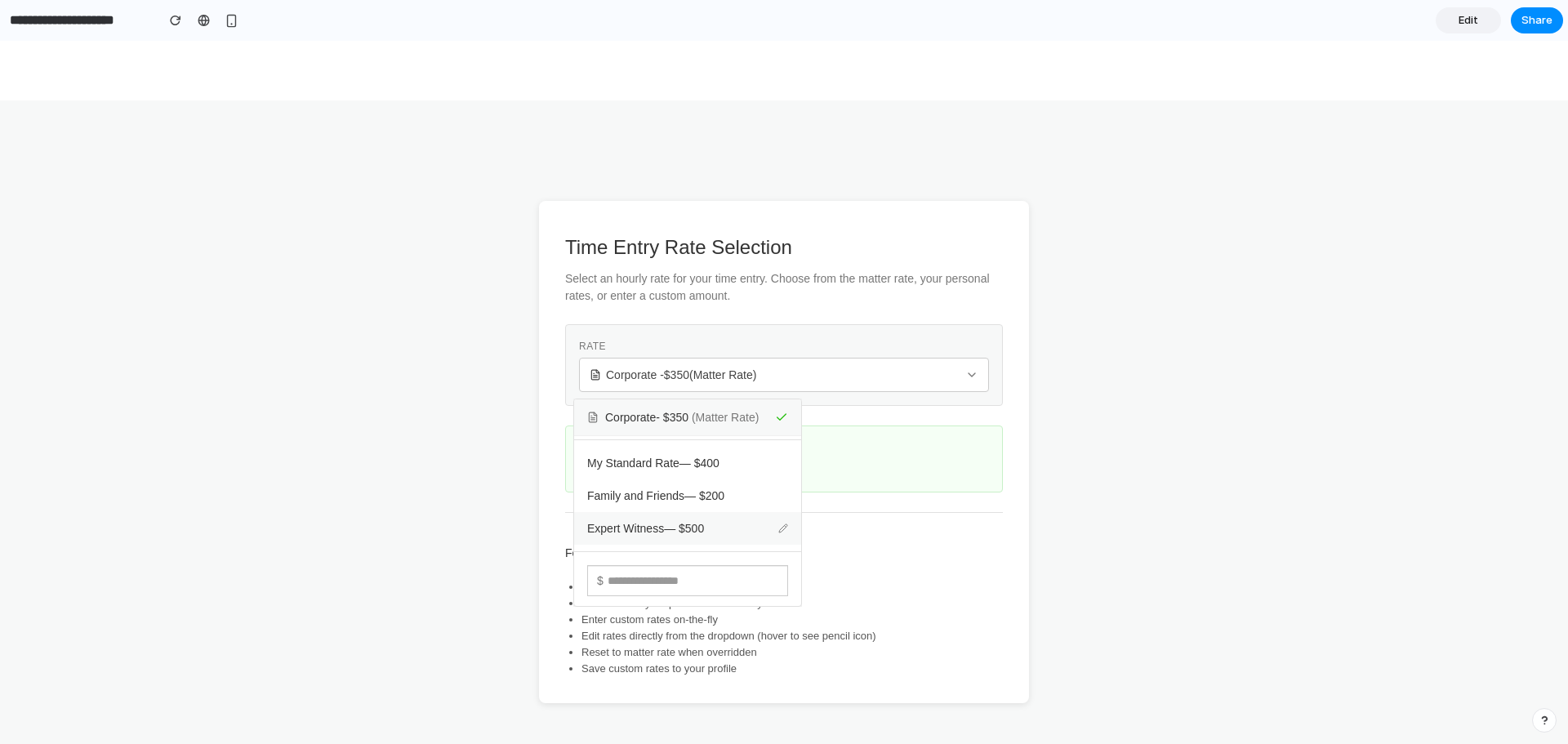
click at [711, 528] on div "Expert Witness — $ 500" at bounding box center [687, 529] width 227 height 33
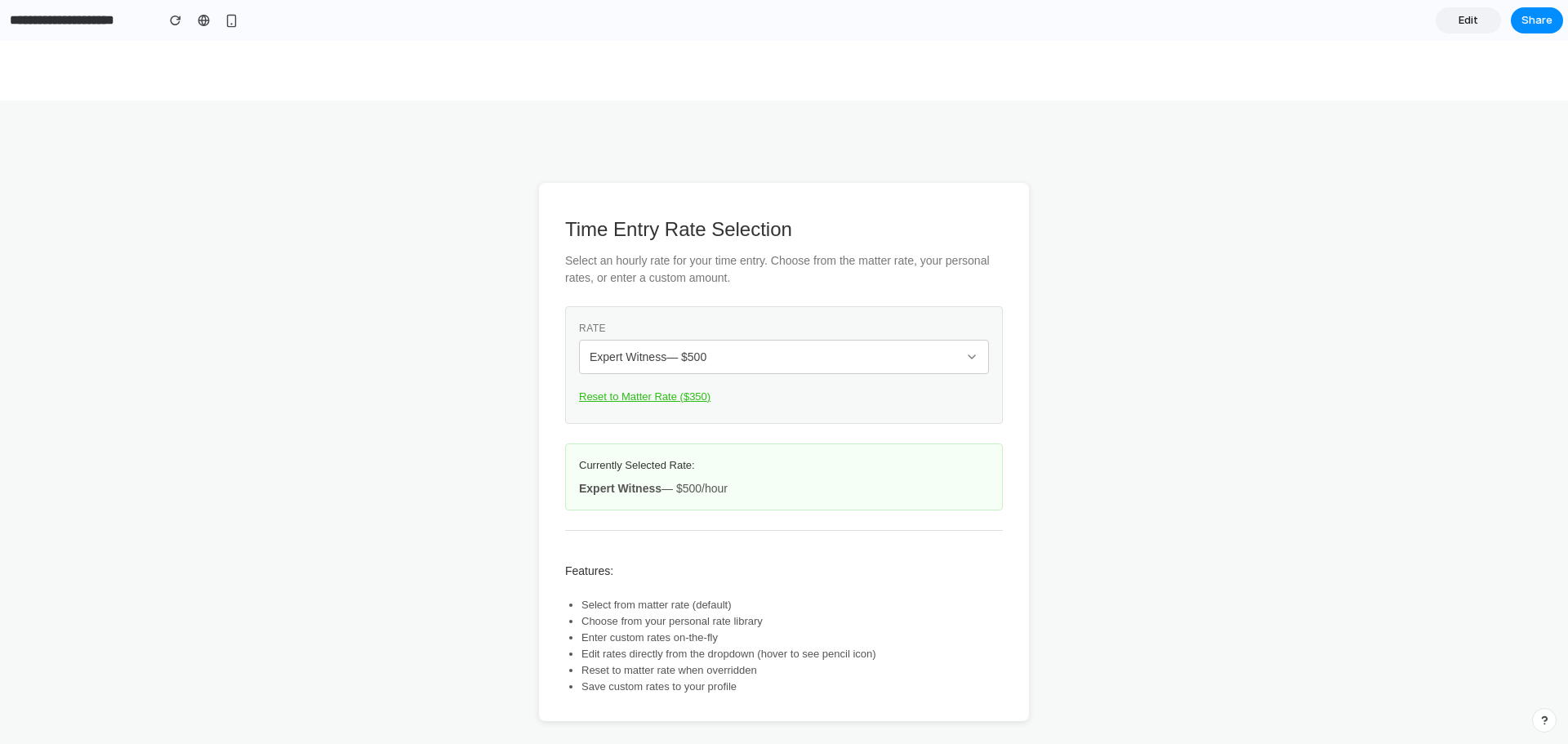
click at [674, 396] on button "Reset to Matter Rate ($ 350 )" at bounding box center [645, 397] width 131 height 26
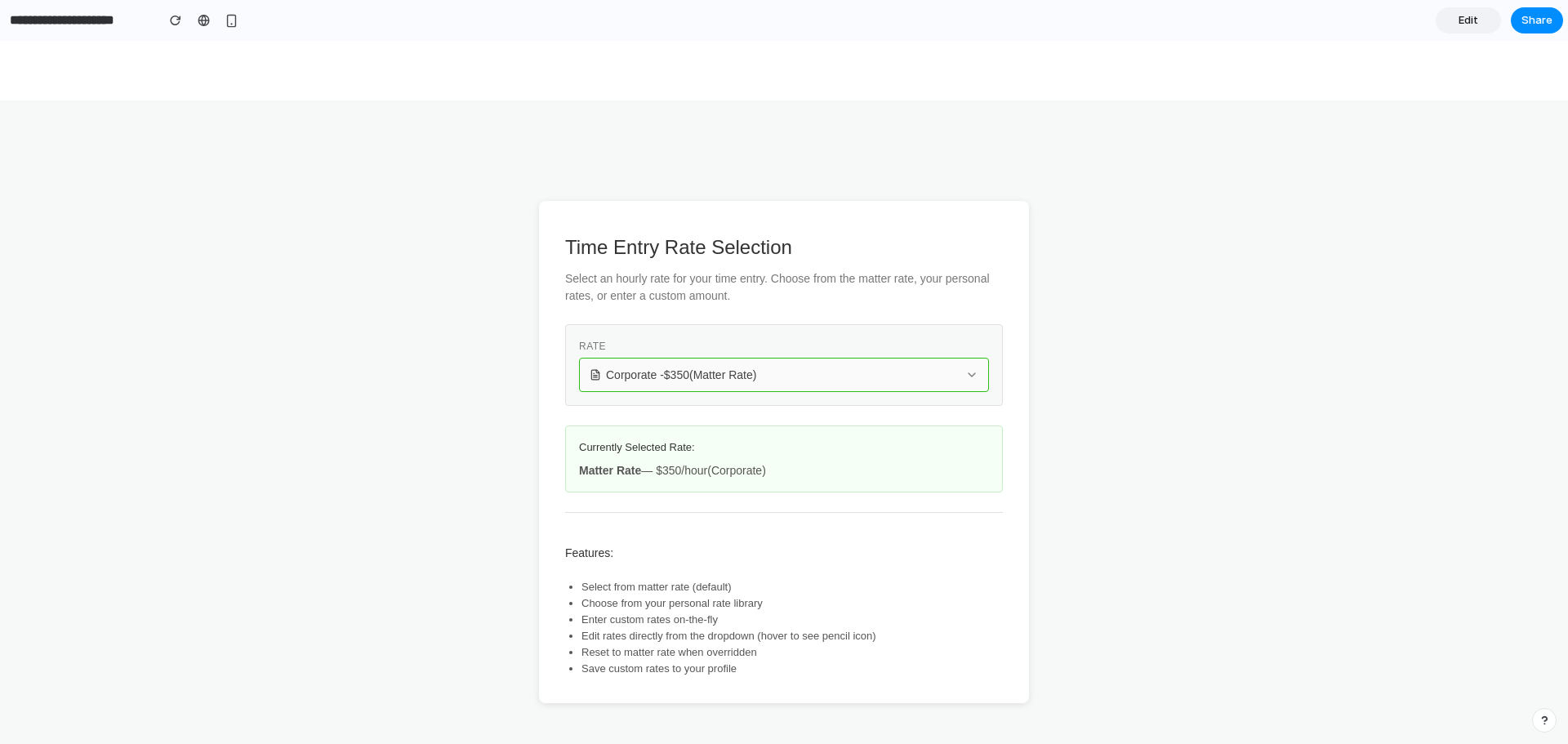
click at [658, 381] on span "Corporate - $ 350 (Matter Rate)" at bounding box center [681, 375] width 150 height 16
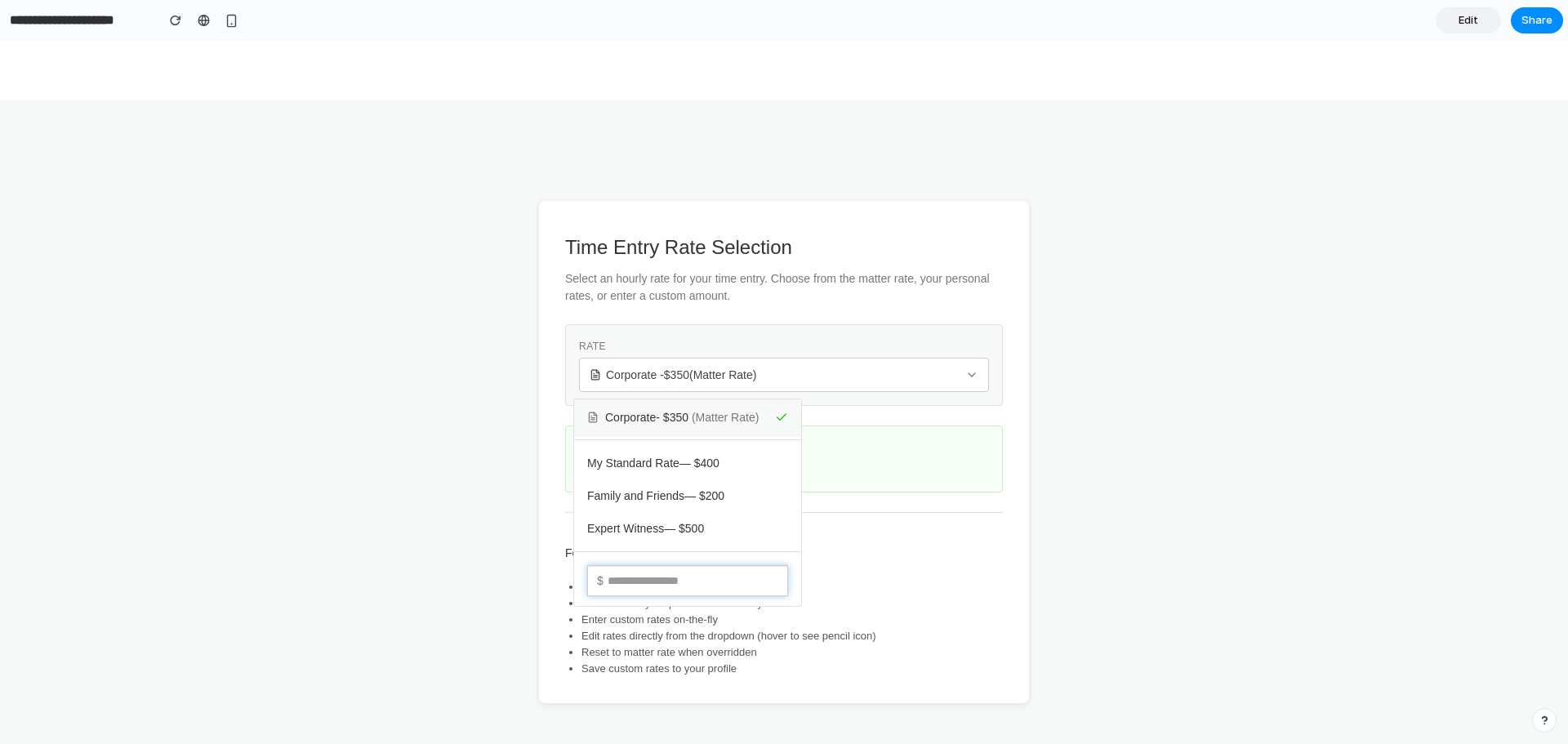
click at [663, 583] on input "text" at bounding box center [687, 581] width 201 height 31
type input "***"
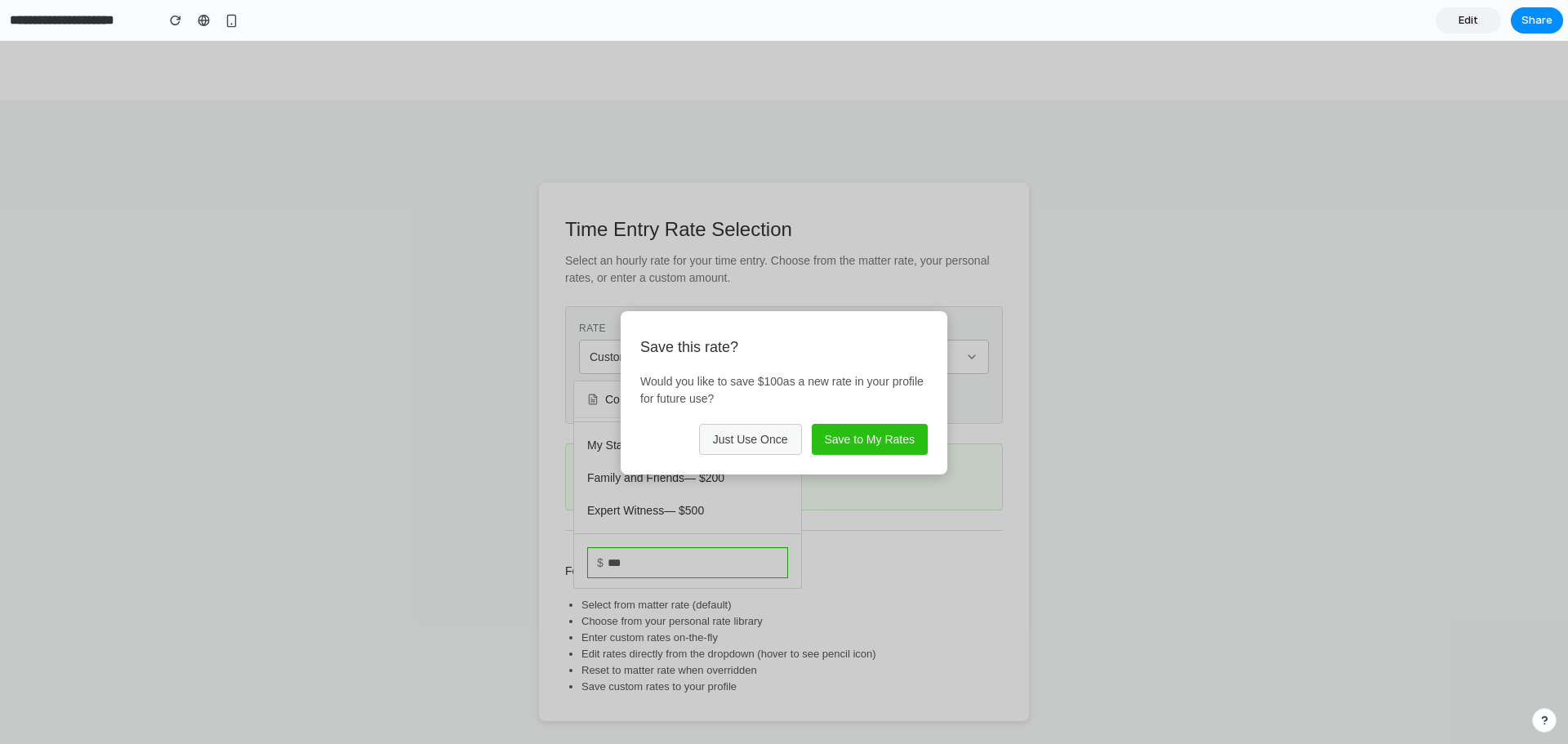
click at [766, 449] on button "Just Use Once" at bounding box center [751, 440] width 103 height 31
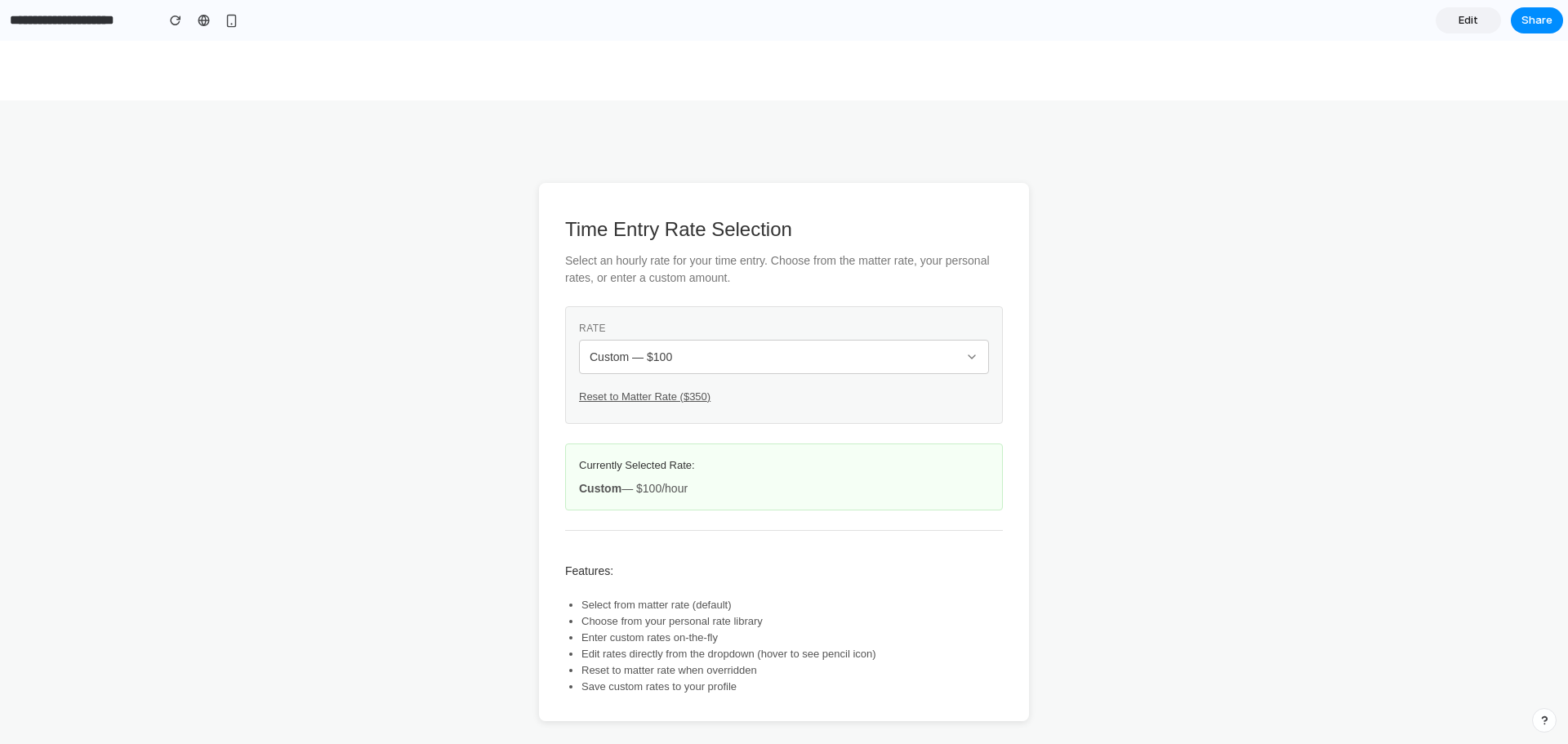
click at [736, 550] on div "Features: Select from matter rate (default) Choose from your personal rate libr…" at bounding box center [784, 612] width 438 height 165
click at [719, 330] on div "Rate" at bounding box center [784, 328] width 410 height 16
click at [740, 354] on div "Custom — $ 100" at bounding box center [774, 357] width 369 height 16
click at [754, 324] on div "Corporate - $ 350 (Matter Rate) My Standard Rate — $ 400 Family and Friends — $…" at bounding box center [784, 393] width 1568 height 704
click at [62, 19] on input "**********" at bounding box center [78, 21] width 144 height 30
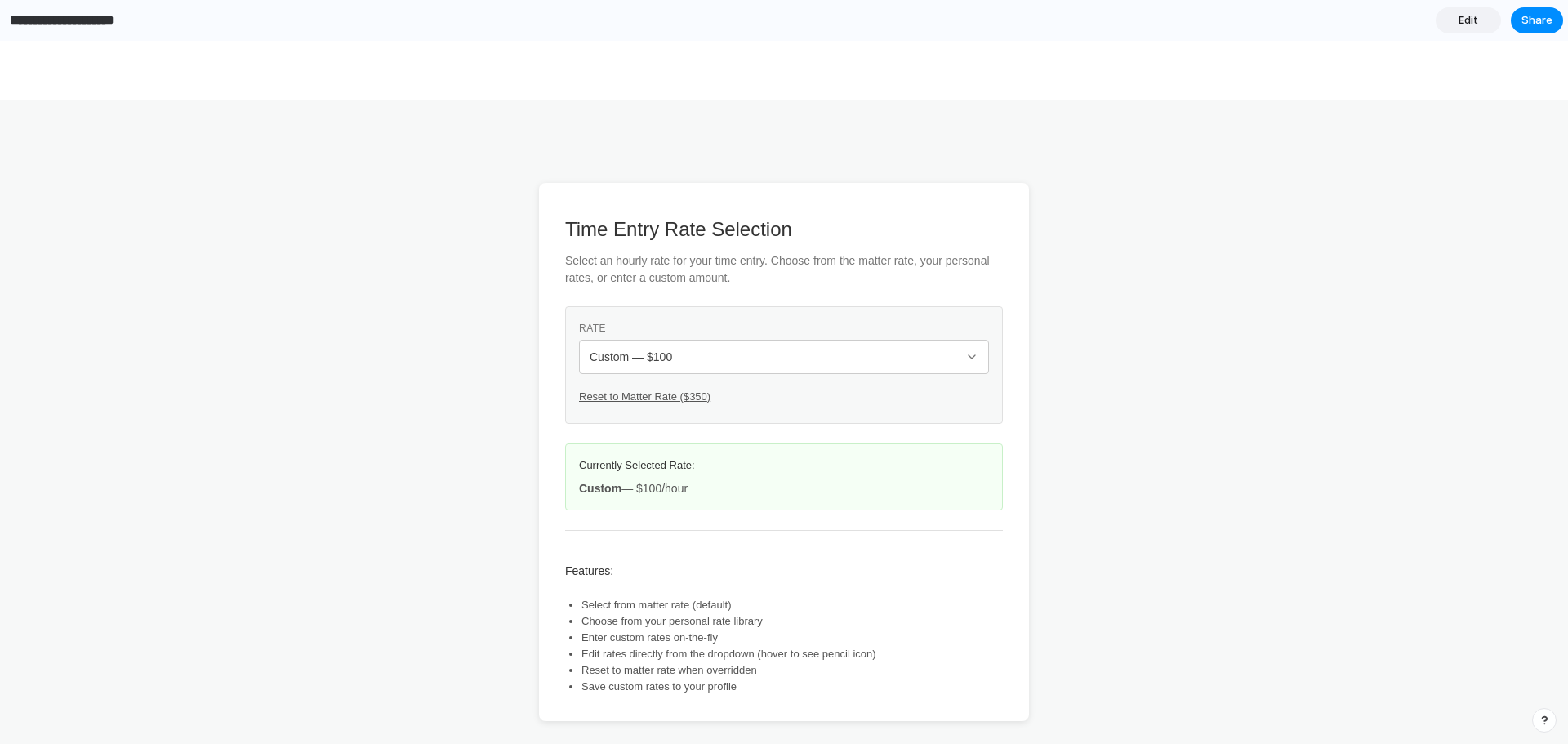
click at [1480, 14] on link "Edit" at bounding box center [1469, 21] width 66 height 26
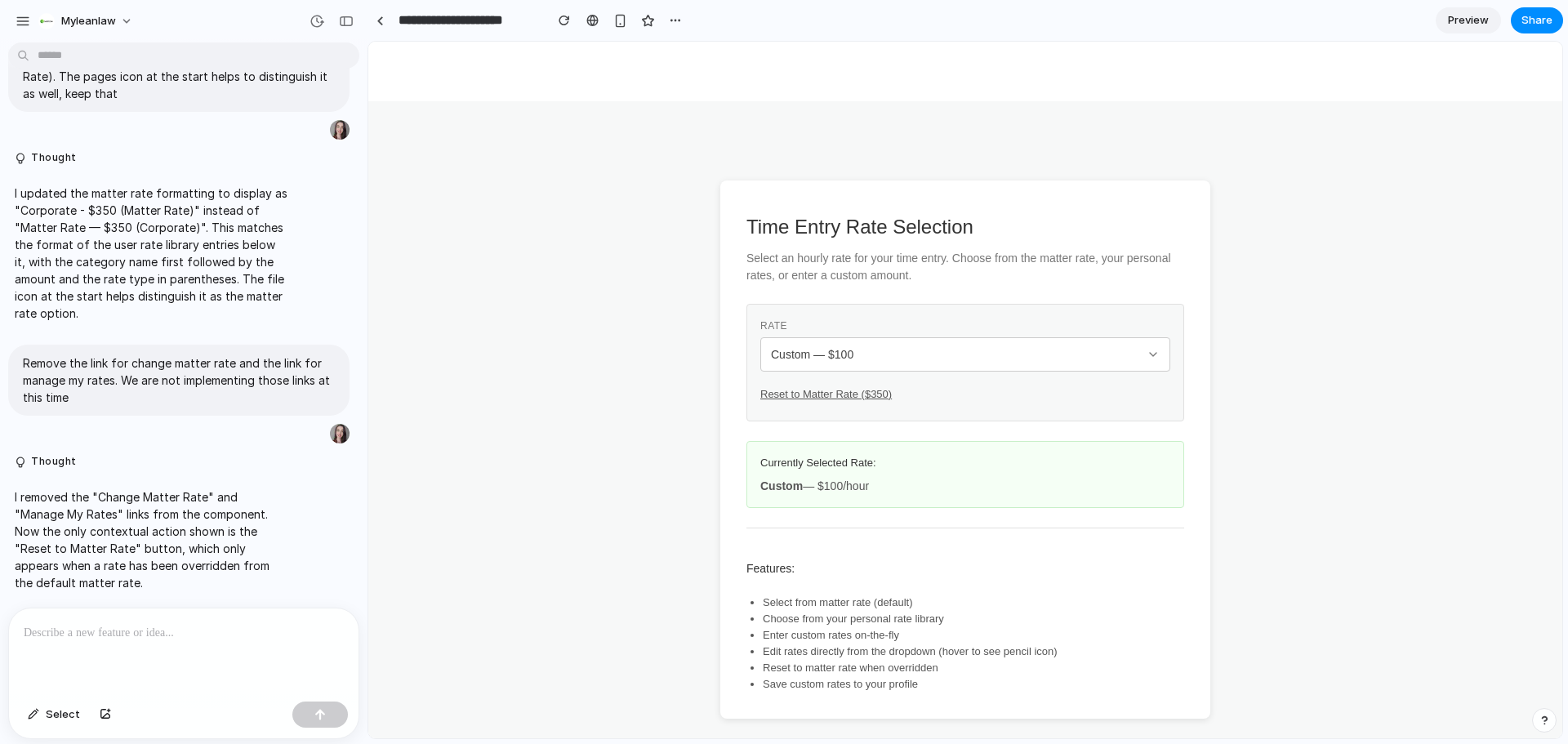
click at [164, 628] on p at bounding box center [184, 633] width 320 height 20
click at [61, 728] on div "Select" at bounding box center [184, 717] width 349 height 43
click at [51, 710] on span "Select" at bounding box center [63, 715] width 34 height 16
click at [1147, 354] on icon at bounding box center [1154, 354] width 13 height 13
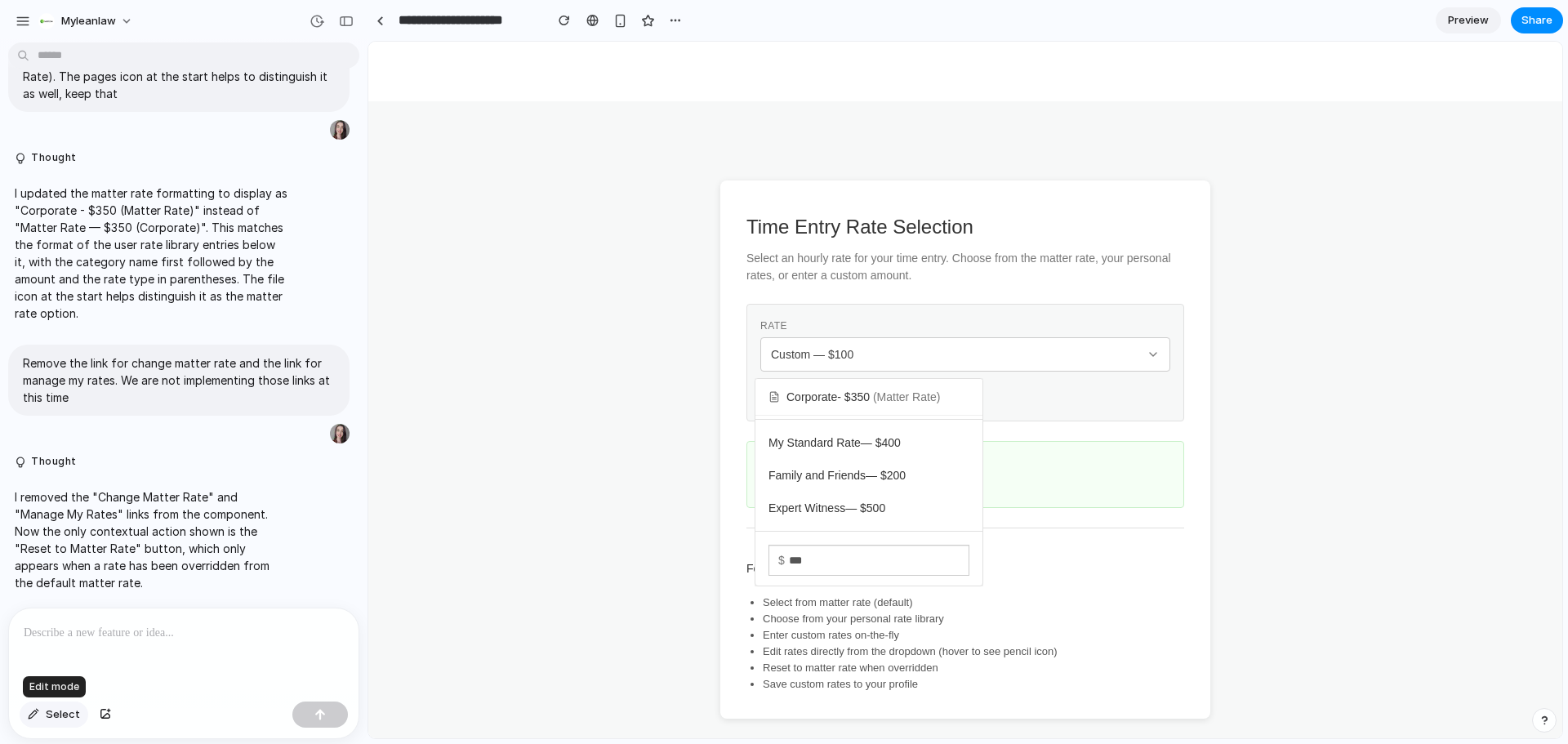
click at [36, 720] on button "Select" at bounding box center [54, 715] width 69 height 26
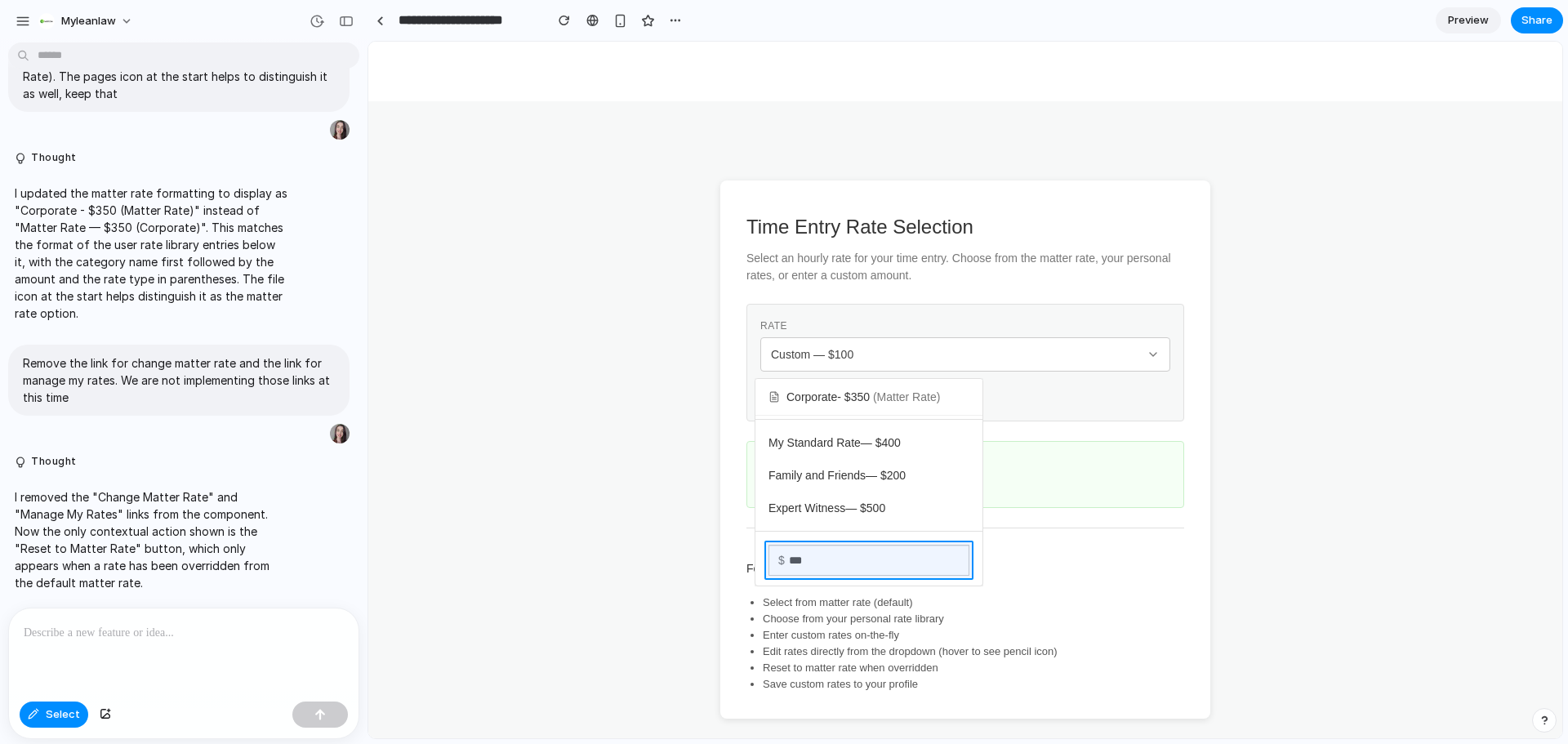
click at [950, 552] on div at bounding box center [965, 390] width 1194 height 697
click at [741, 592] on p at bounding box center [741, 600] width 121 height 20
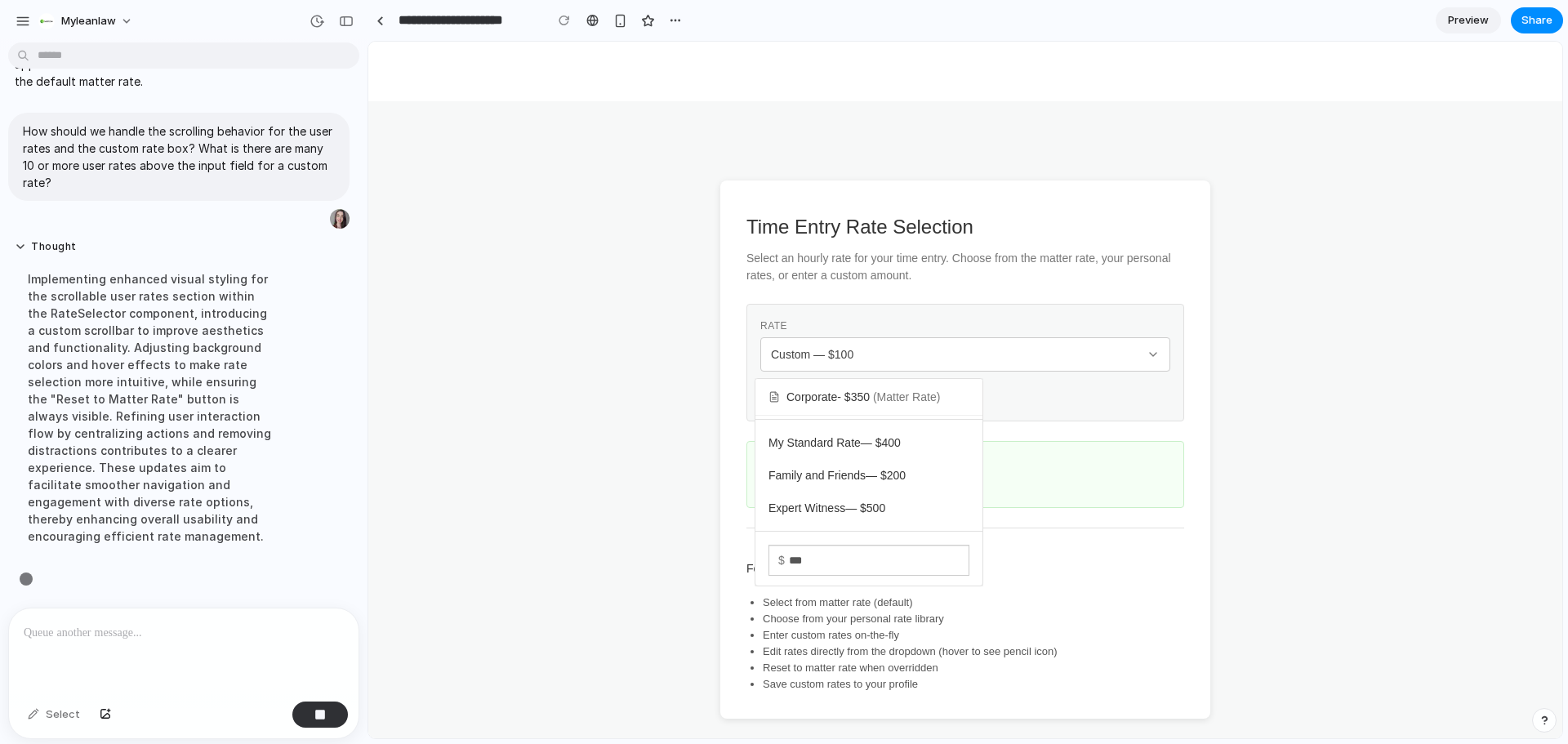
scroll to position [2627, 0]
click at [909, 360] on div "Corporate - $ 350 (Matter Rate) My Standard Rate — $ 400 Family and Friends — $…" at bounding box center [965, 390] width 1194 height 697
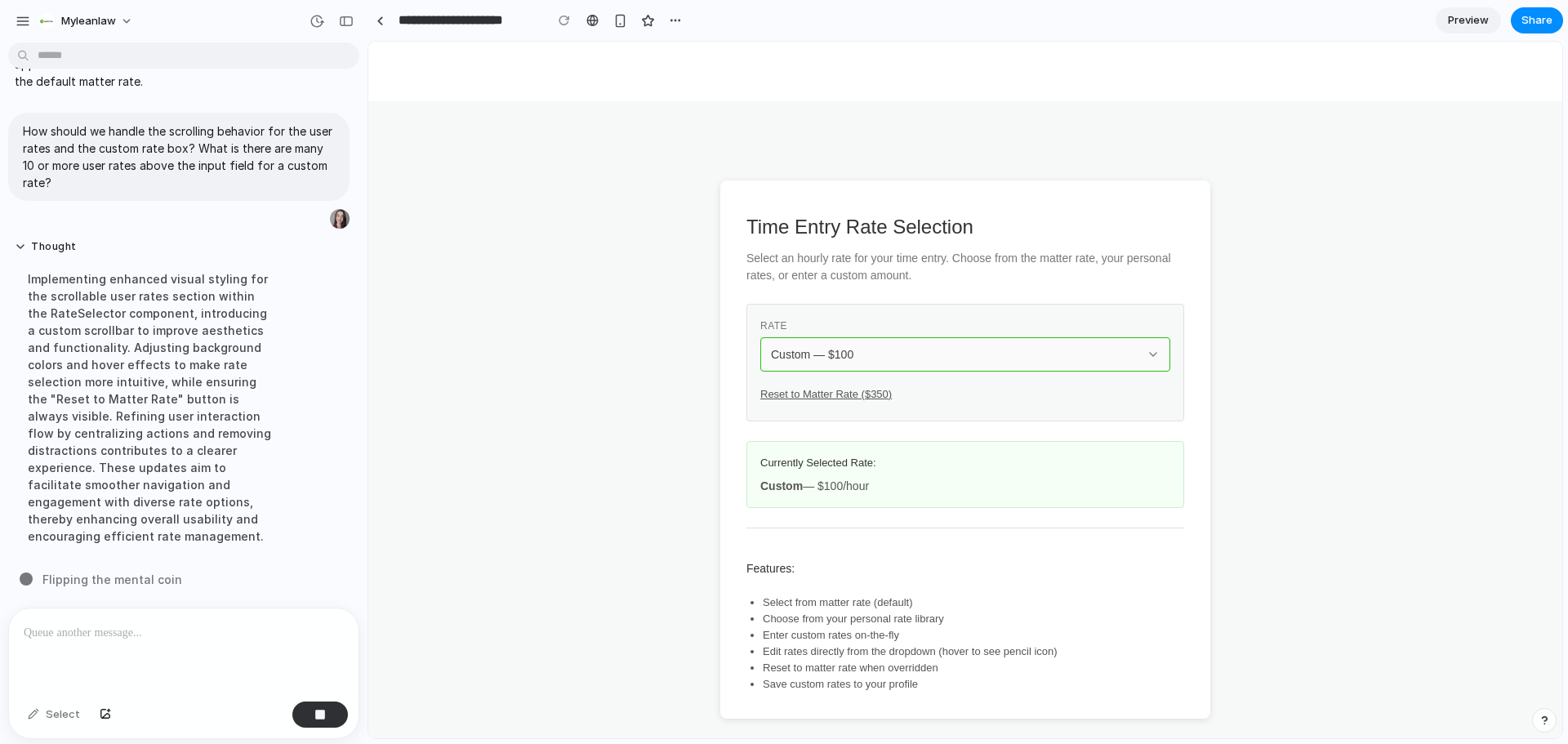
click at [909, 360] on div "Custom — $ 100" at bounding box center [955, 354] width 369 height 16
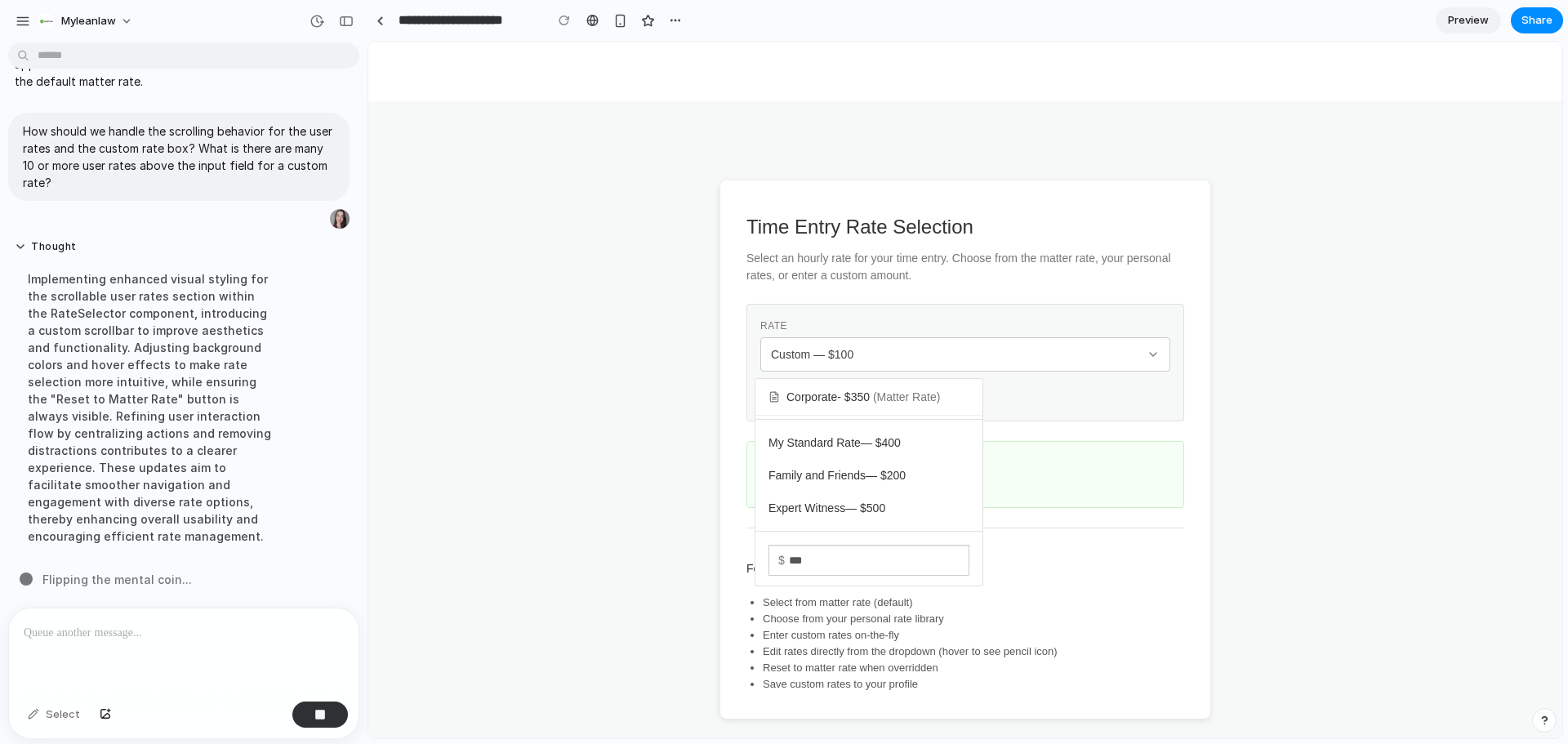
click at [923, 349] on div "Corporate - $ 350 (Matter Rate) My Standard Rate — $ 400 Family and Friends — $…" at bounding box center [965, 390] width 1194 height 697
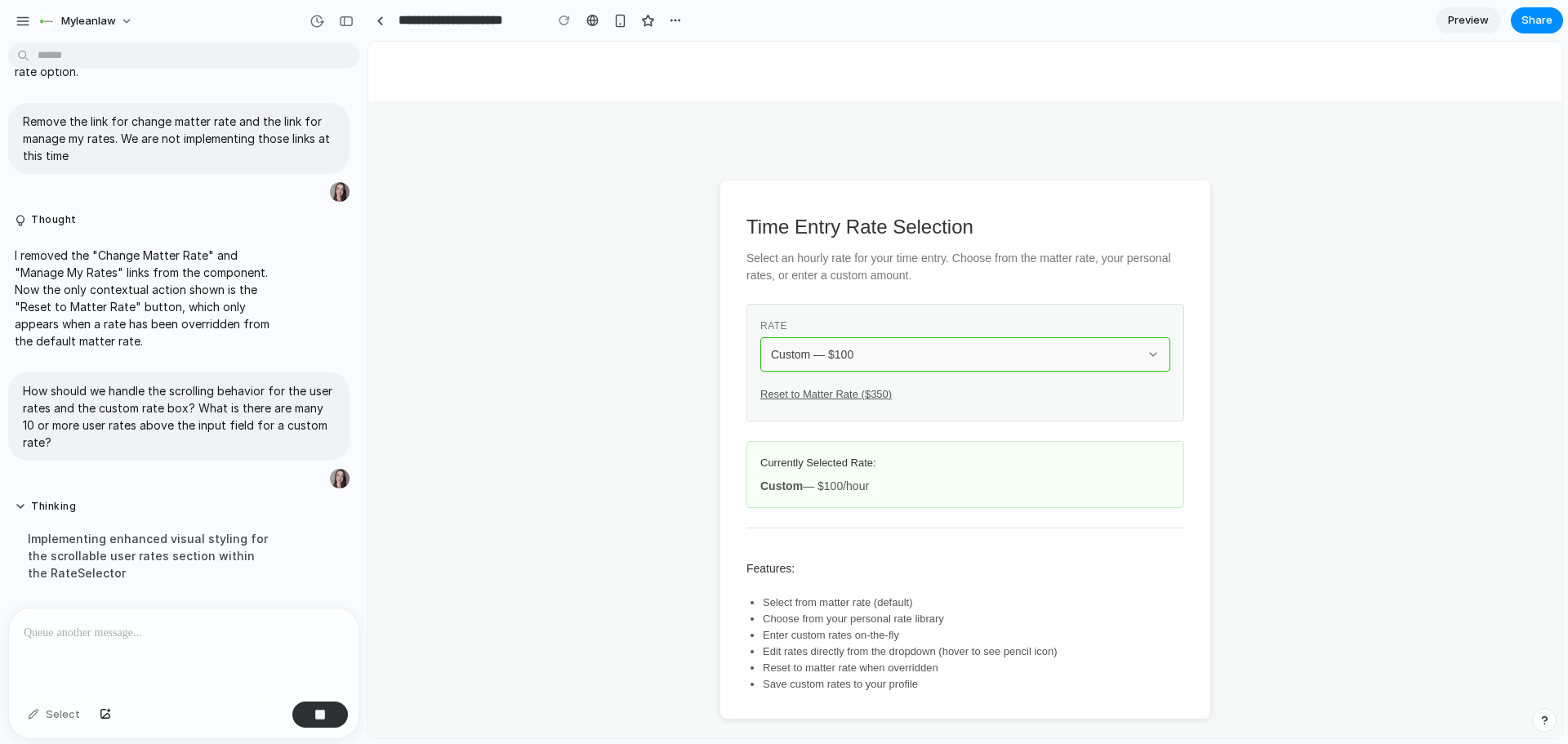
click at [912, 359] on div "Custom — $ 100" at bounding box center [955, 354] width 369 height 16
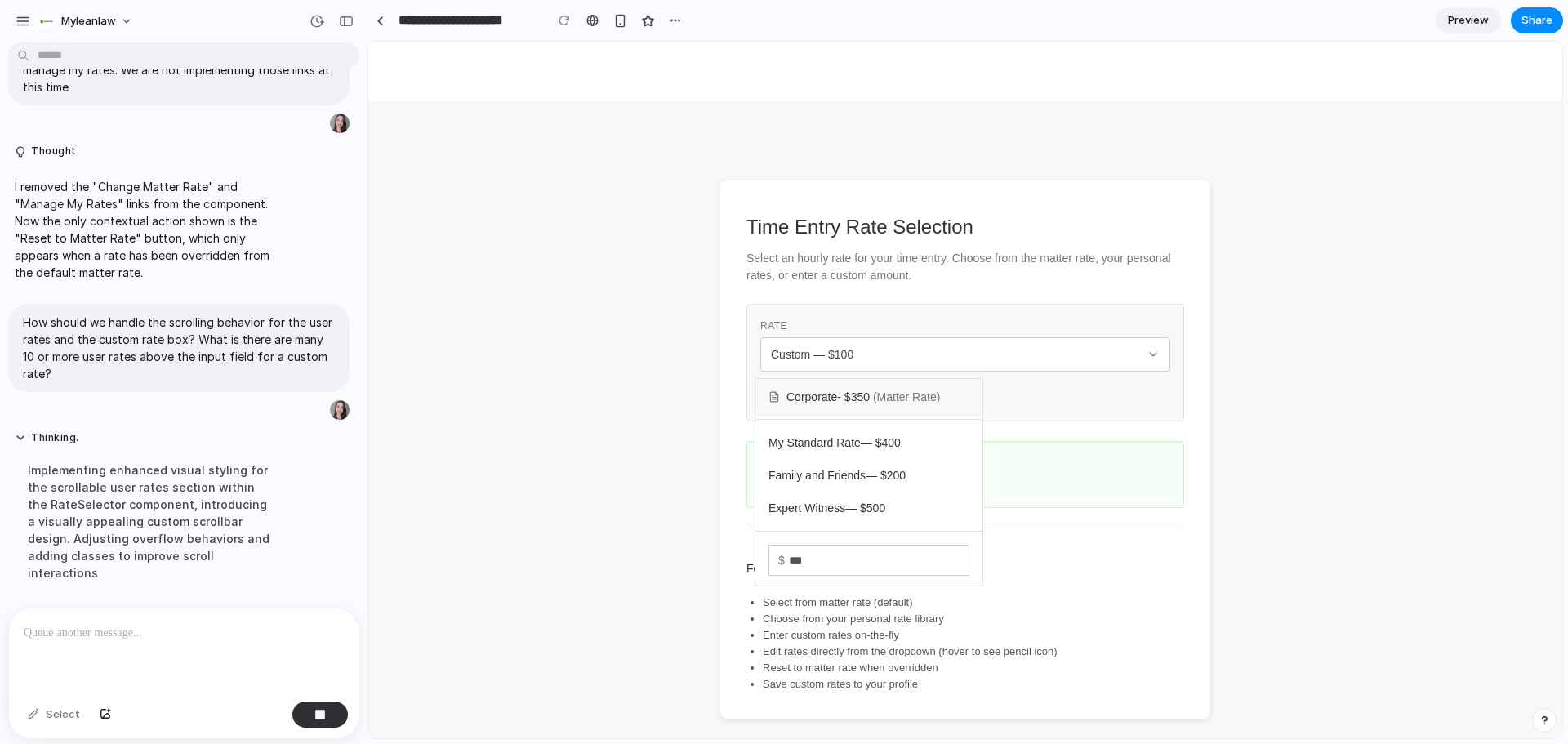
click at [875, 402] on span "Corporate - $ 350 (Matter Rate)" at bounding box center [863, 397] width 153 height 16
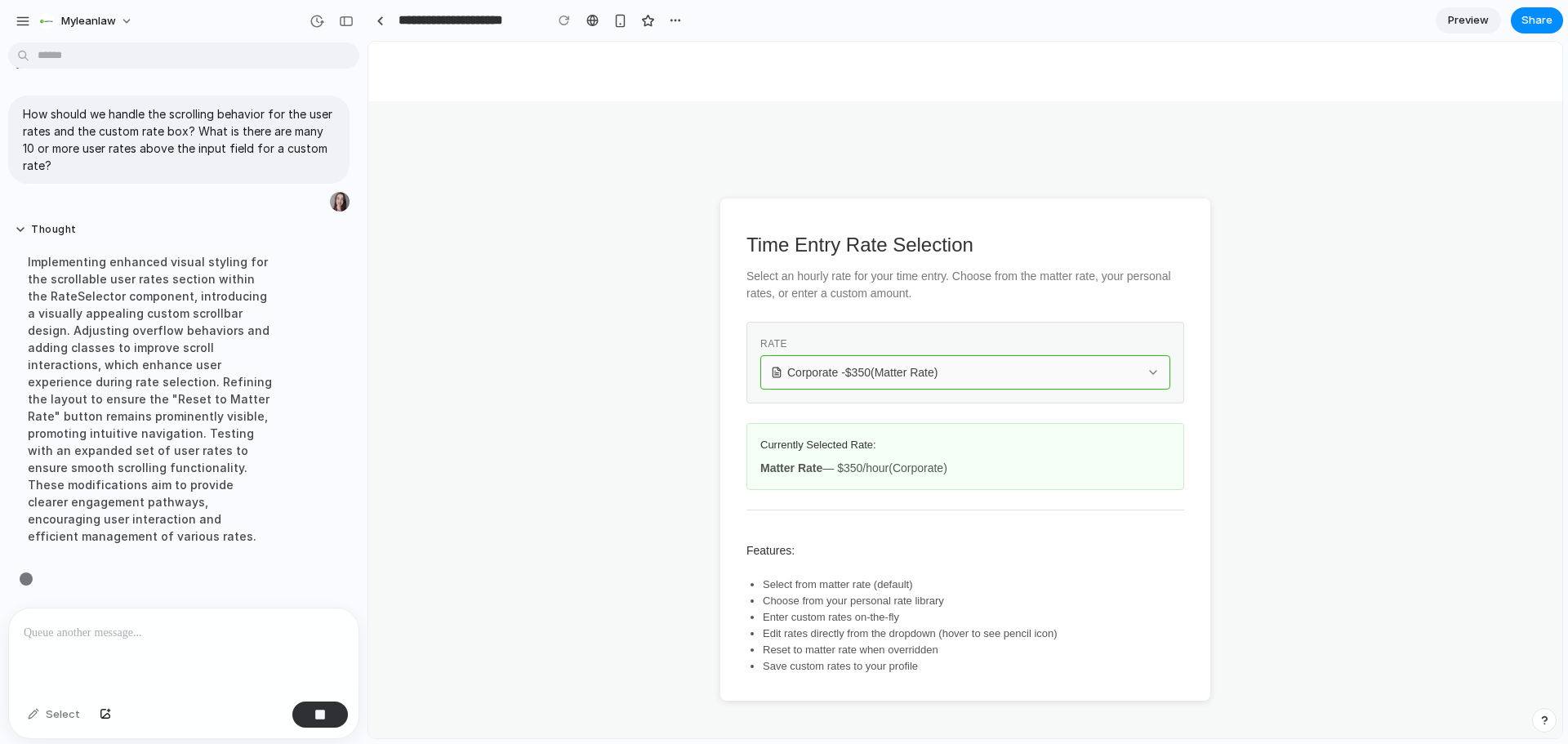
click at [841, 376] on span "Corporate - $ 350 (Matter Rate)" at bounding box center [862, 372] width 150 height 16
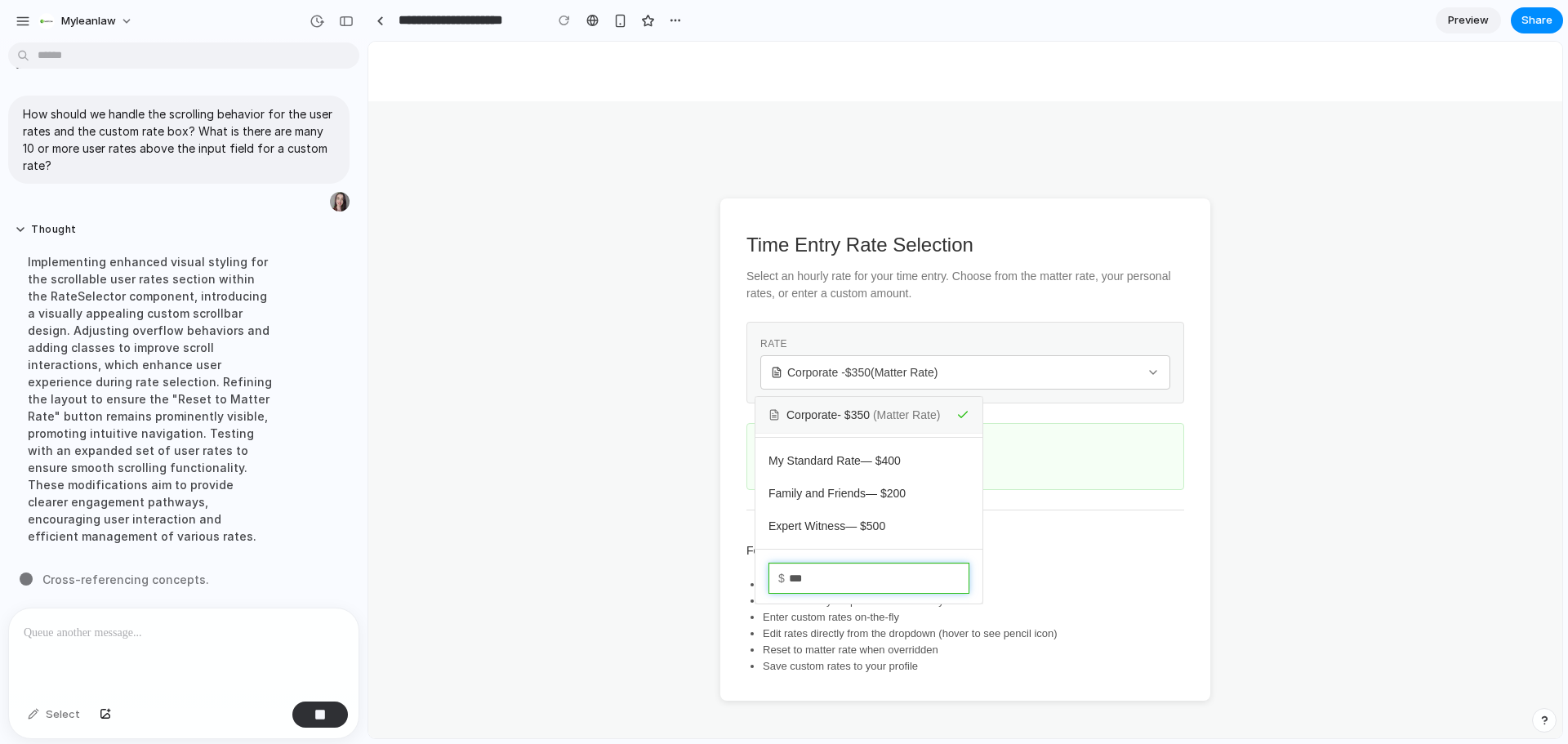
drag, startPoint x: 885, startPoint y: 568, endPoint x: 716, endPoint y: 573, distance: 169.1
click at [716, 573] on div "Corporate - $ 350 (Matter Rate) My Standard Rate — $ 400 Family and Friends — $…" at bounding box center [965, 390] width 1194 height 697
type input "*"
click at [606, 347] on div "Corporate - $ 350 (Matter Rate) My Standard Rate — $ 400 Family and Friends — $…" at bounding box center [965, 390] width 1194 height 697
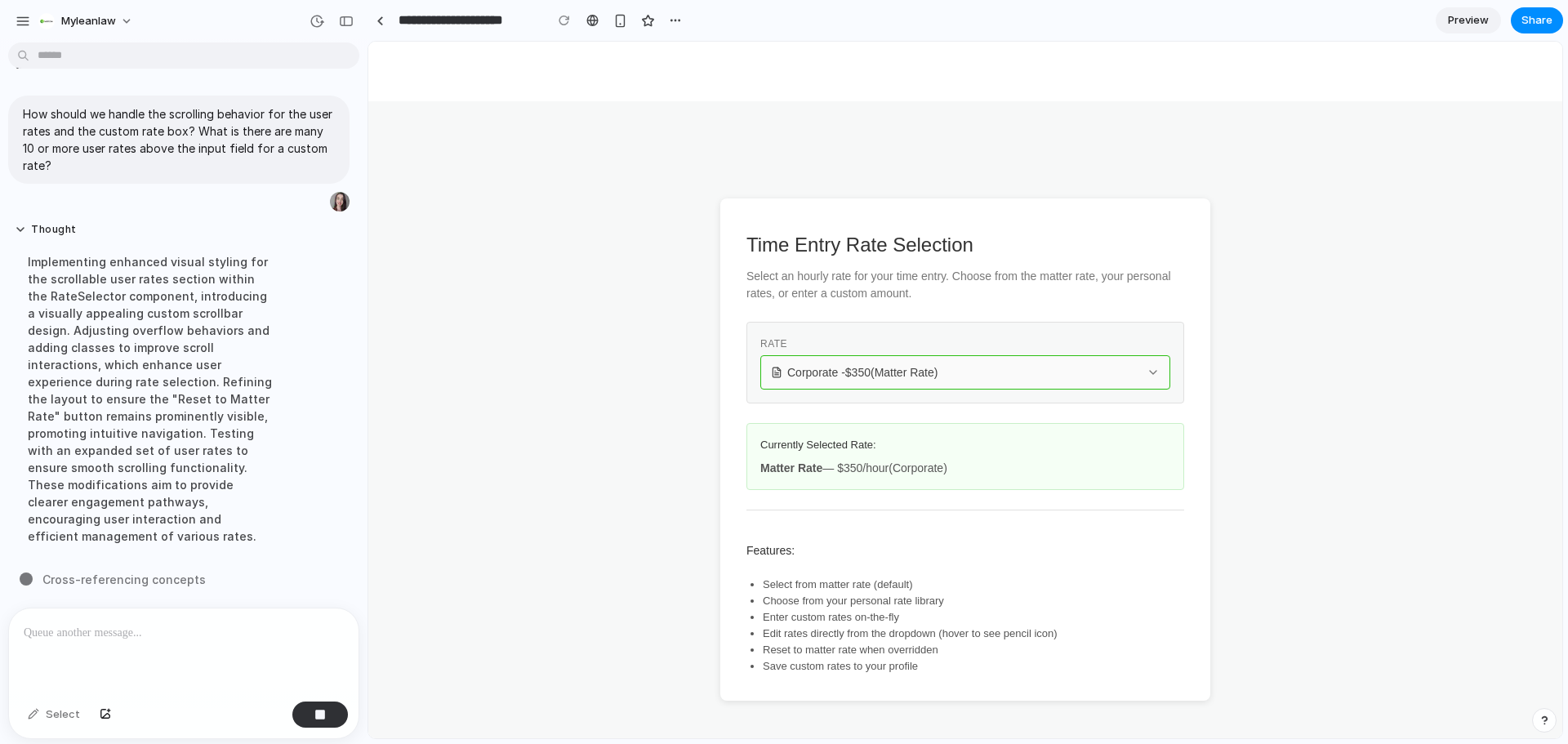
click at [807, 378] on span "Corporate - $ 350 (Matter Rate)" at bounding box center [862, 372] width 150 height 16
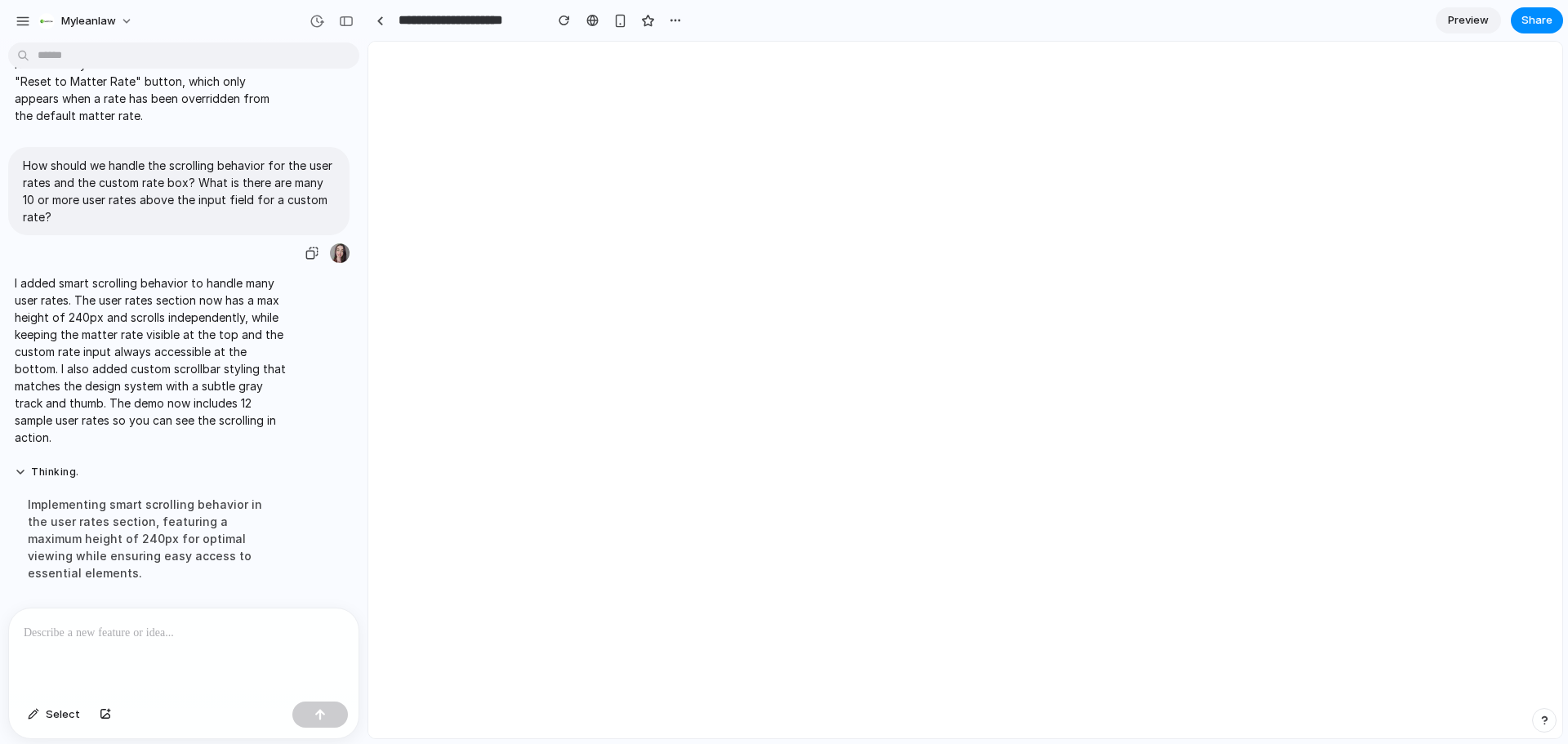
scroll to position [0, 0]
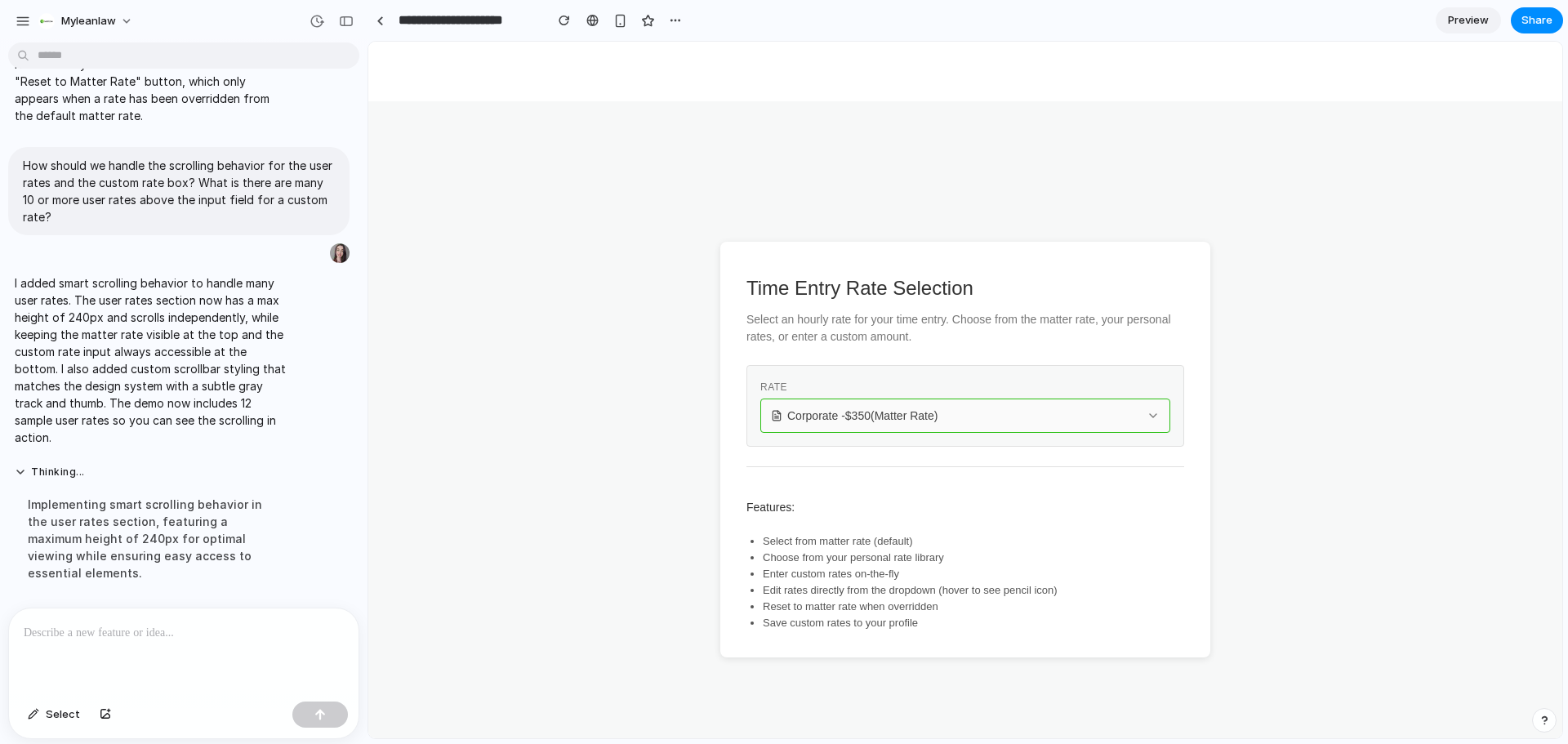
click at [929, 407] on button "Corporate - $ 350 (Matter Rate)" at bounding box center [965, 416] width 410 height 34
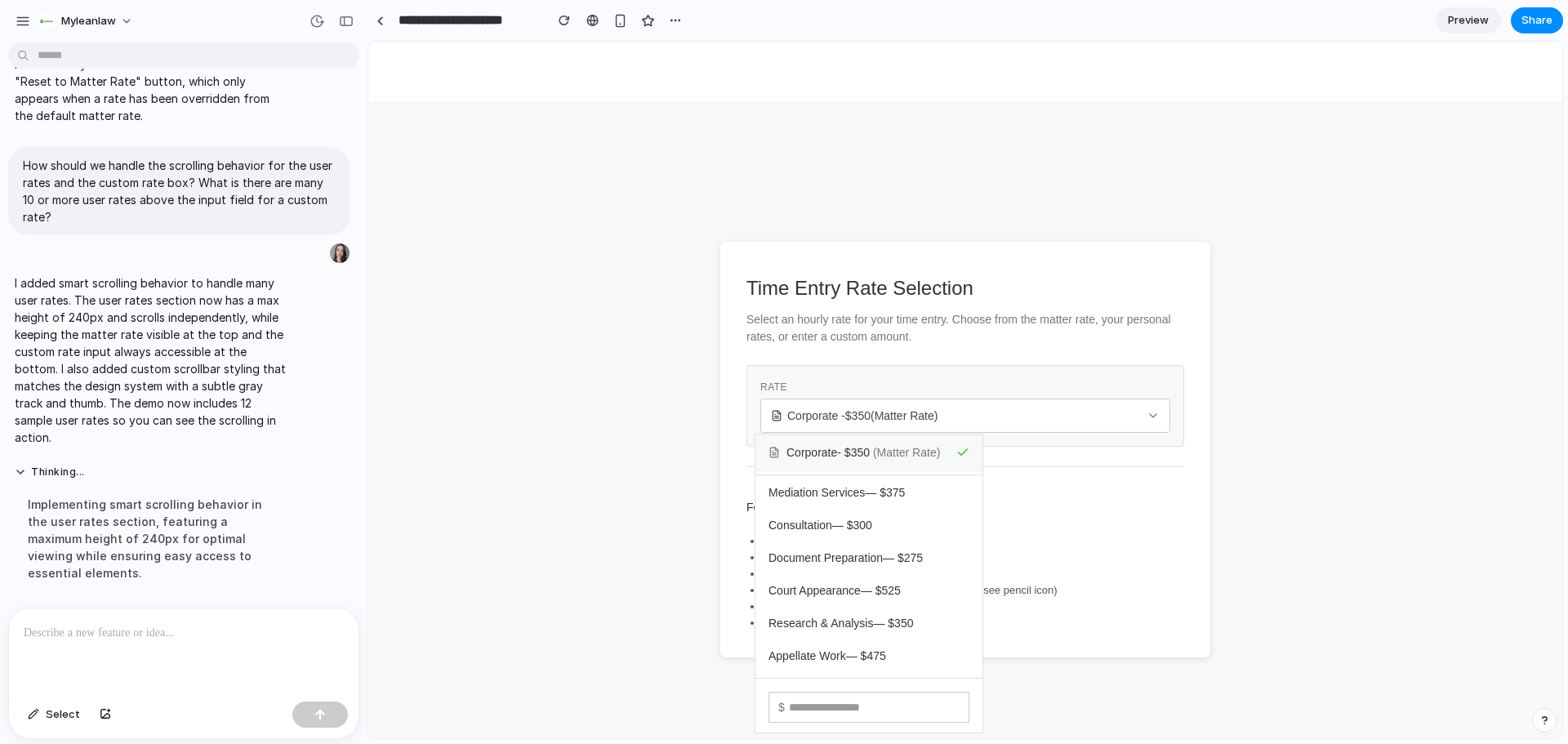
scroll to position [203, 0]
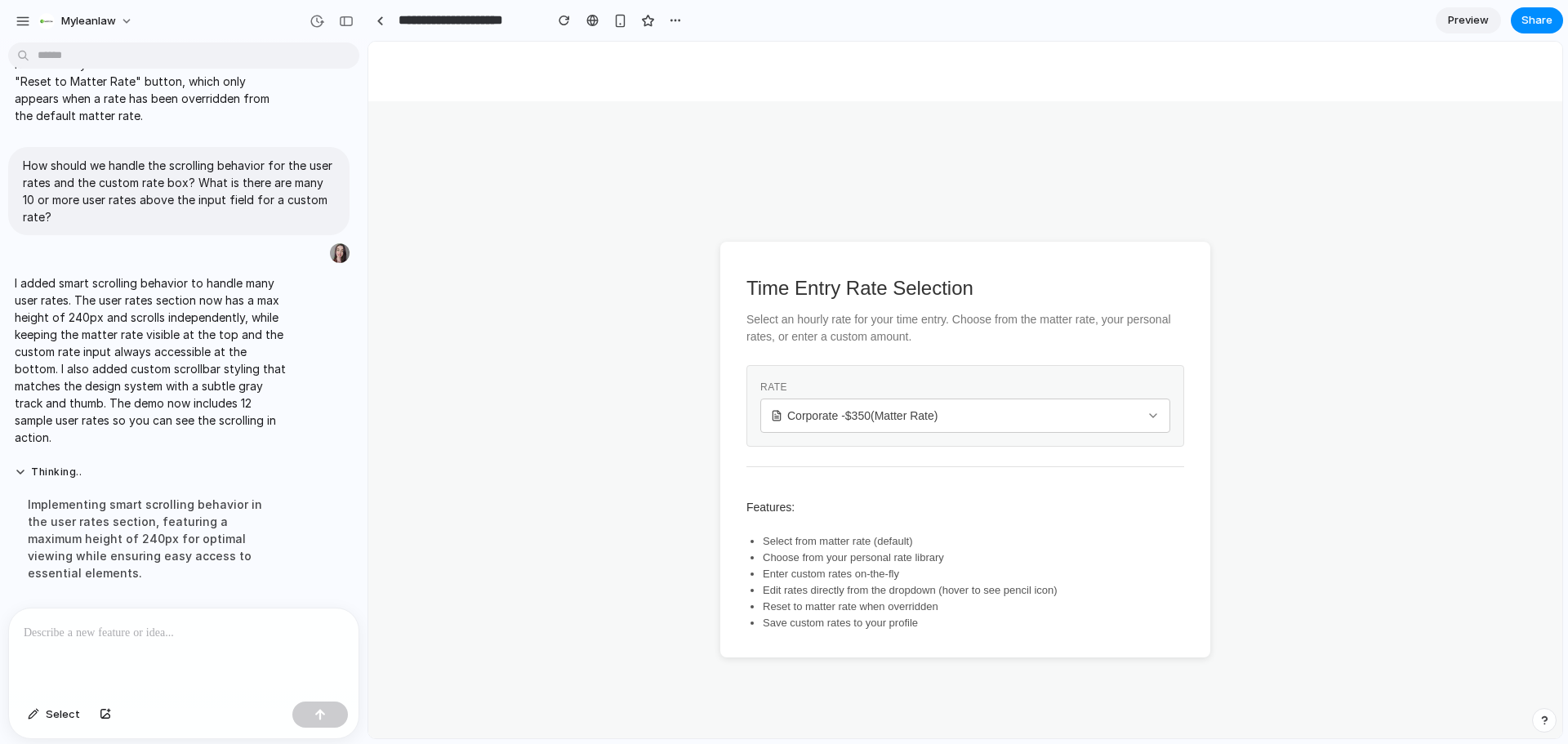
click at [871, 405] on div "Corporate - $ 350 (Matter Rate) My Standard Rate — $ 400 Family and Friends — $…" at bounding box center [965, 390] width 1194 height 697
click at [876, 411] on span "Corporate - $ 350 (Matter Rate)" at bounding box center [862, 416] width 150 height 16
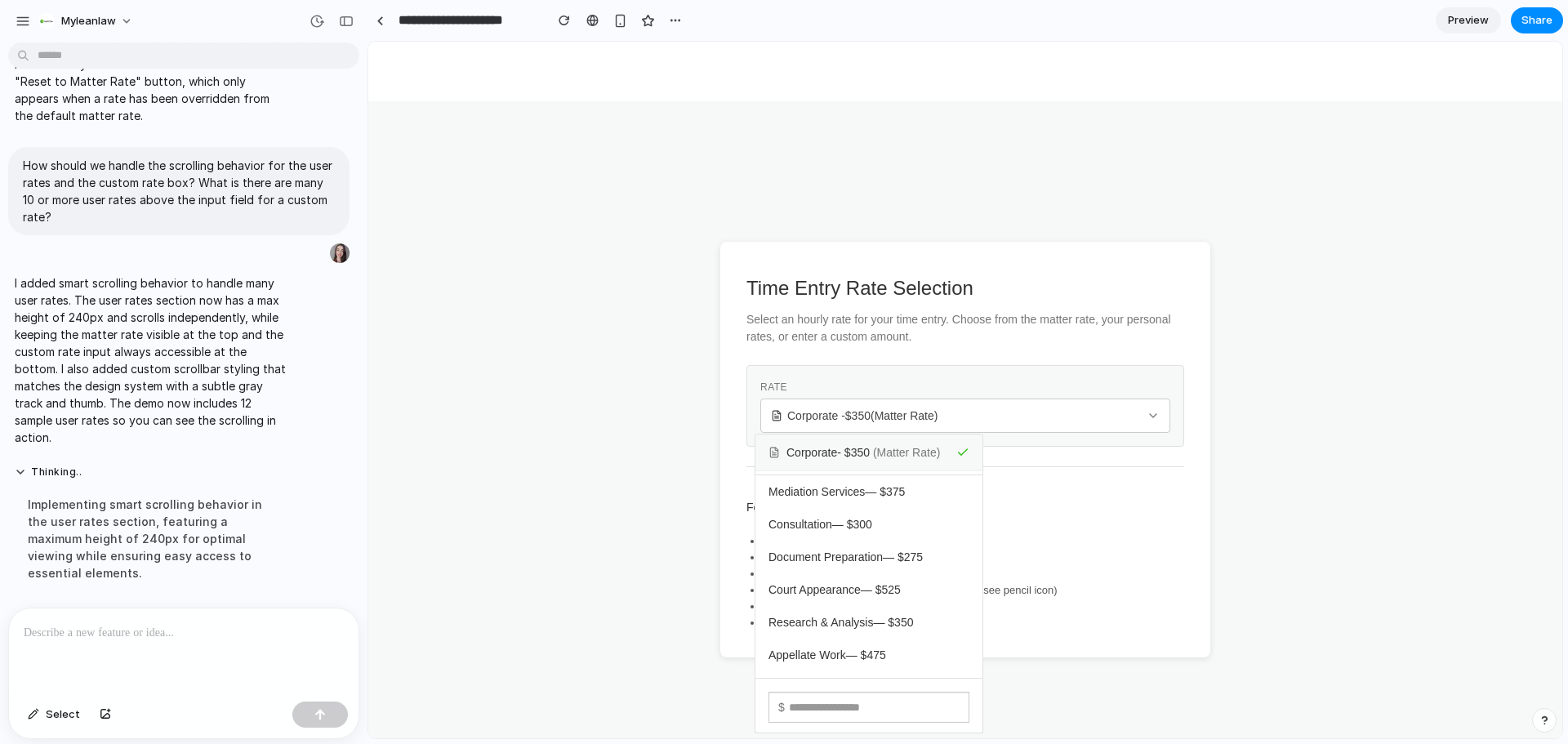
click at [888, 690] on div "$" at bounding box center [868, 708] width 227 height 51
click at [885, 700] on input "text" at bounding box center [868, 708] width 201 height 31
click at [1200, 567] on div "Corporate - $ 350 (Matter Rate) My Standard Rate — $ 400 Family and Friends — $…" at bounding box center [965, 390] width 1194 height 697
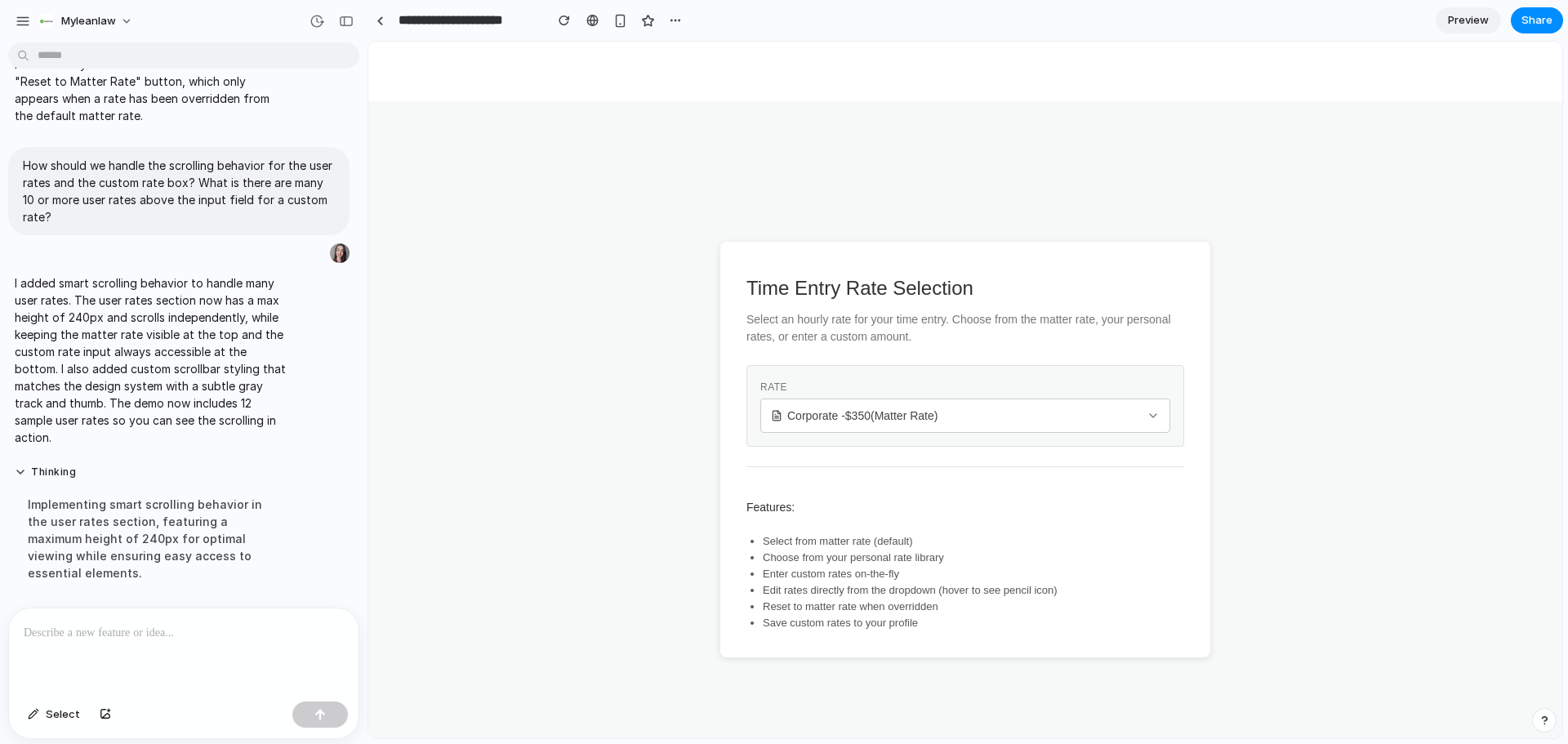
click at [84, 636] on p at bounding box center [184, 633] width 320 height 20
click at [93, 32] on button "myleanlaw" at bounding box center [86, 21] width 109 height 26
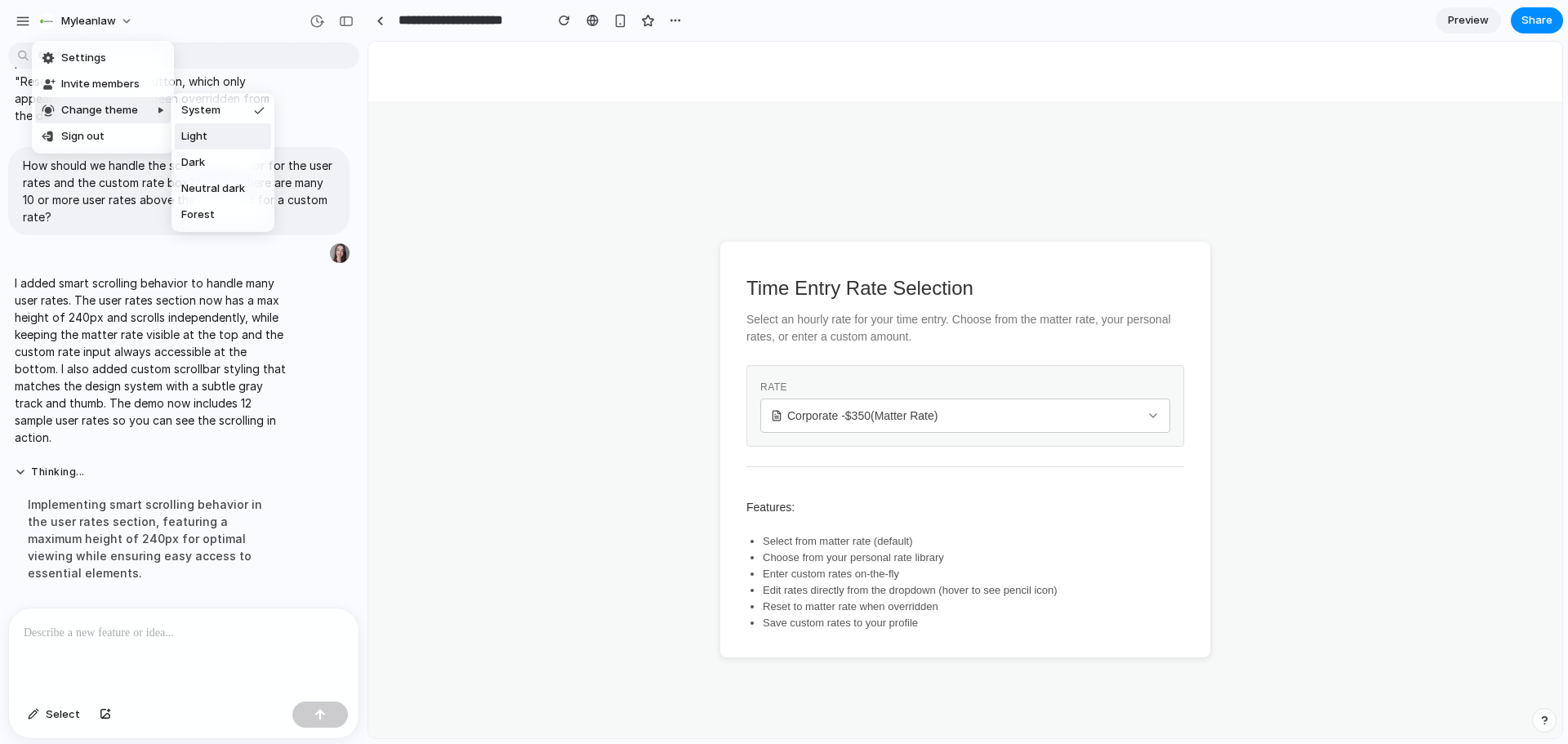
click at [1011, 486] on div "Settings Invite members Change theme Sign out" at bounding box center [784, 372] width 1568 height 744
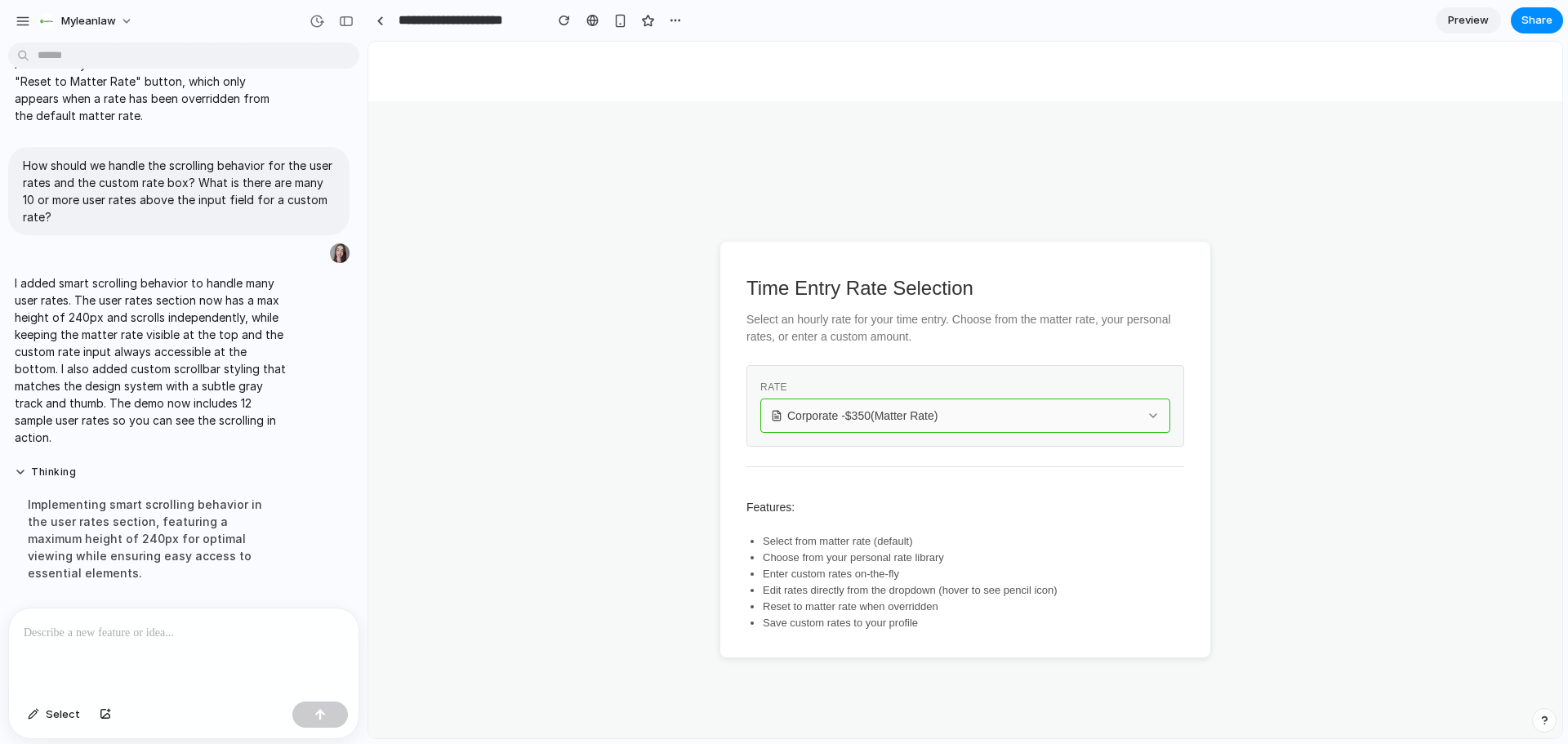
click at [1012, 418] on div "Corporate - $ 350 (Matter Rate)" at bounding box center [955, 416] width 369 height 16
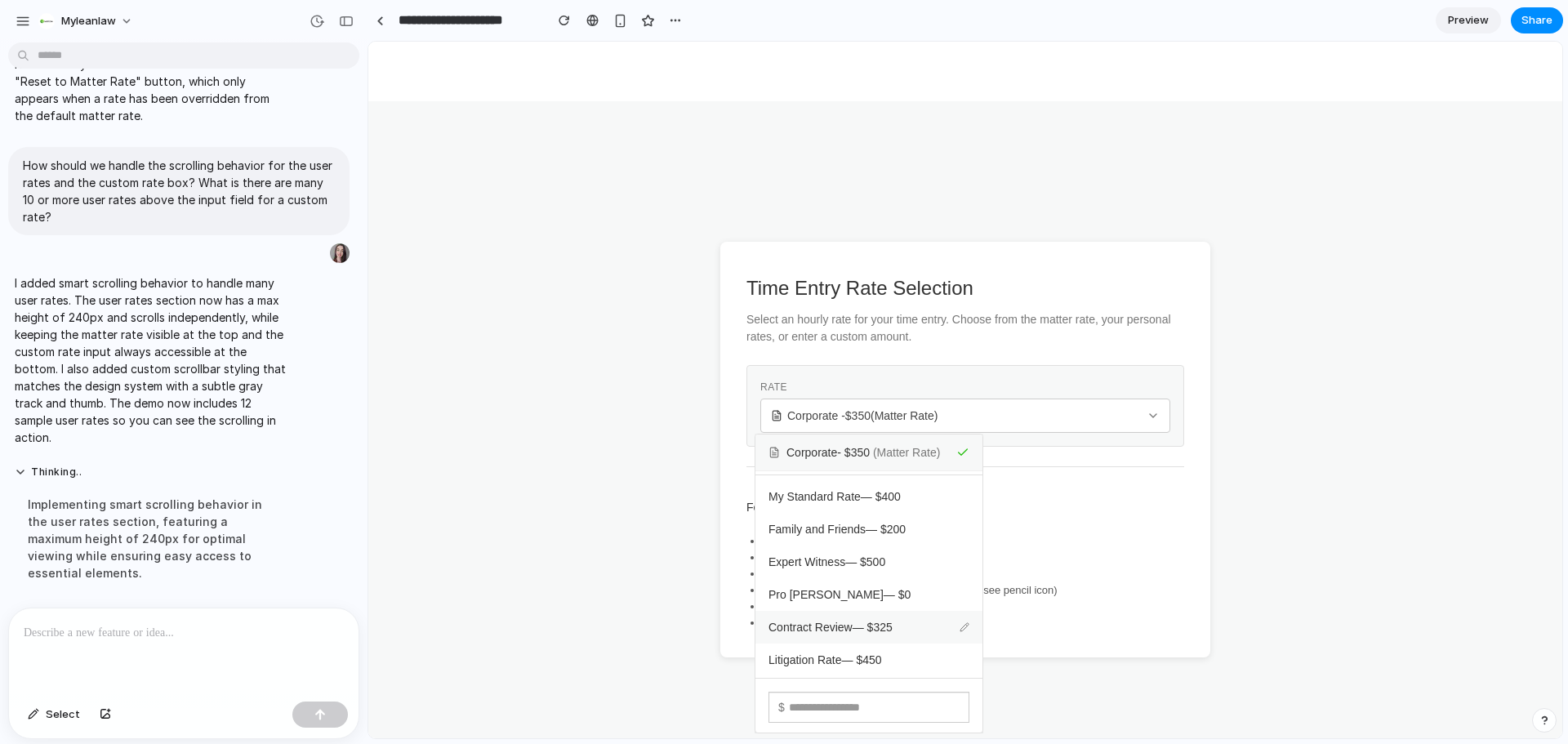
scroll to position [0, 0]
click at [900, 706] on input "text" at bounding box center [868, 708] width 201 height 31
